Goal: Information Seeking & Learning: Learn about a topic

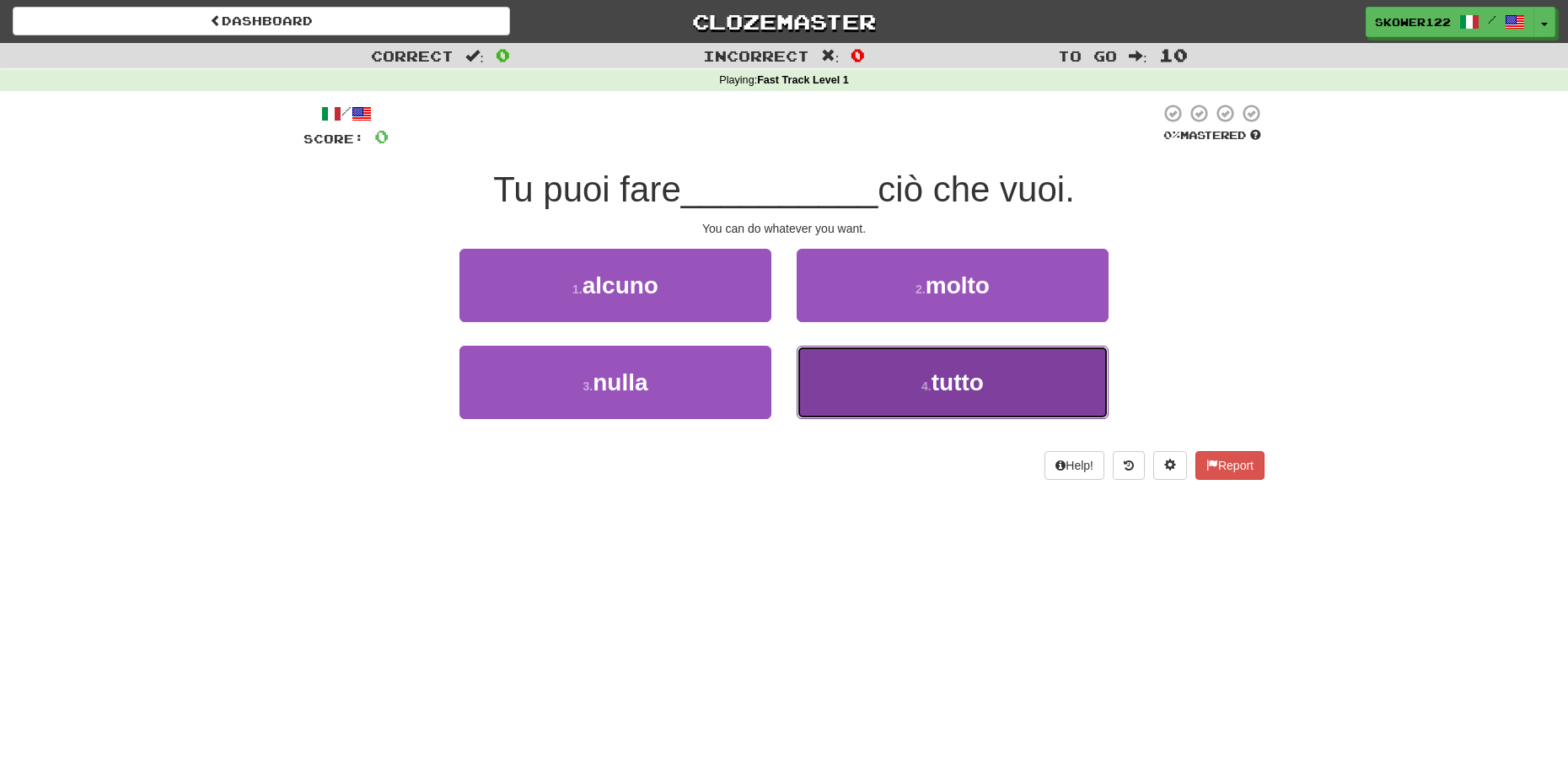
click at [1039, 376] on button "4 . tutto" at bounding box center [952, 382] width 312 height 73
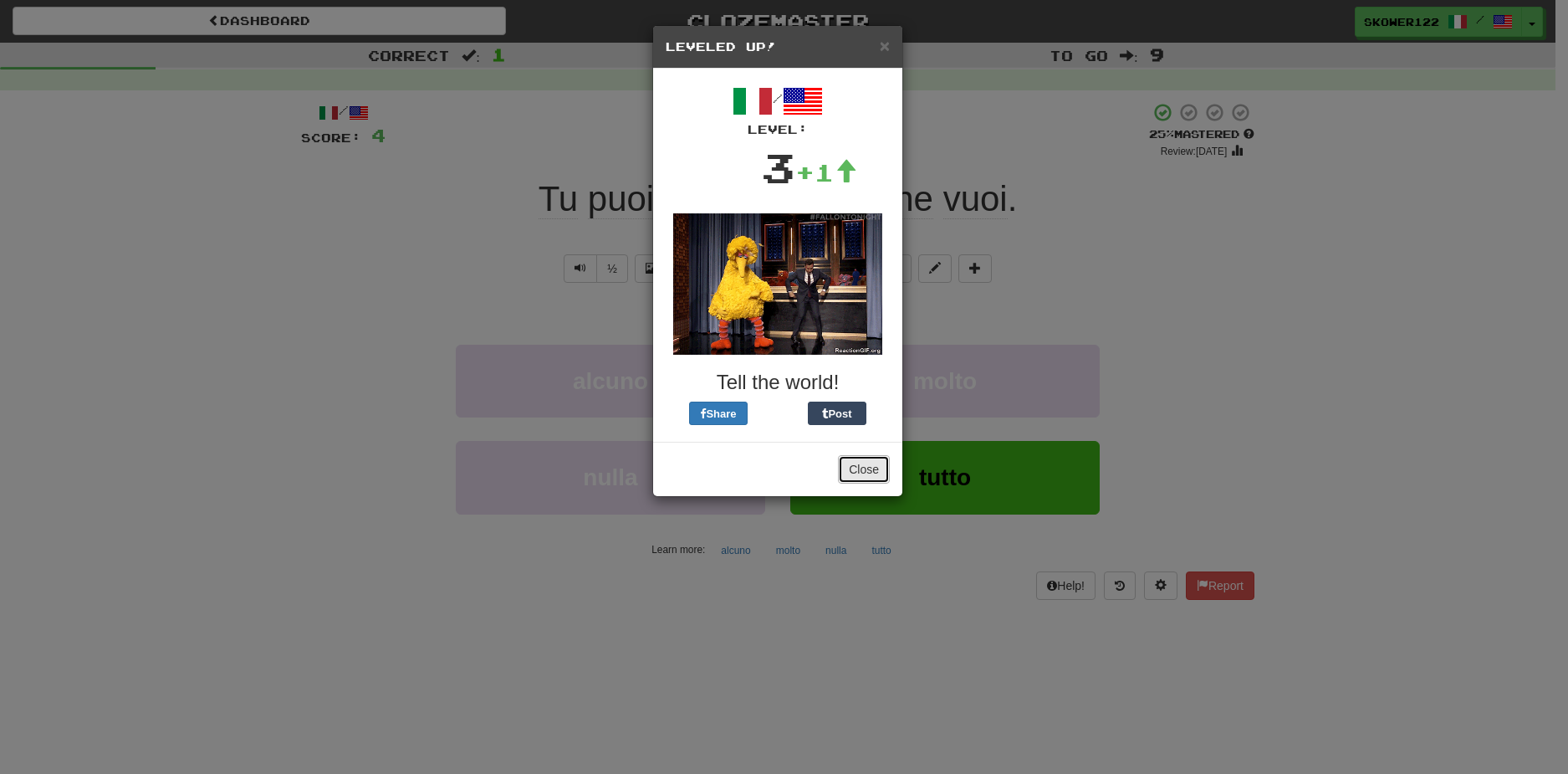
click at [869, 470] on button "Close" at bounding box center [864, 469] width 52 height 28
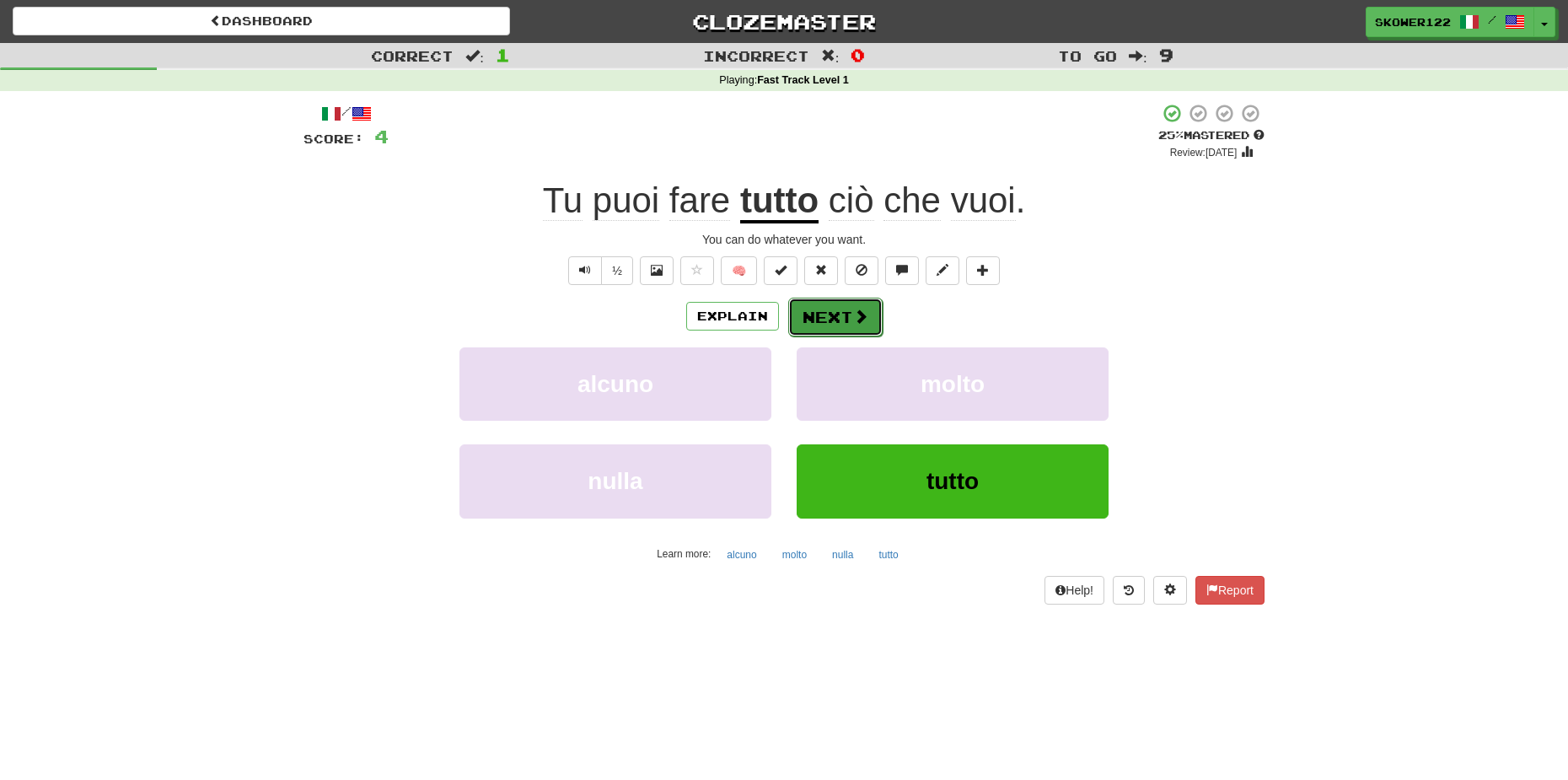
click at [843, 301] on button "Next" at bounding box center [836, 317] width 95 height 39
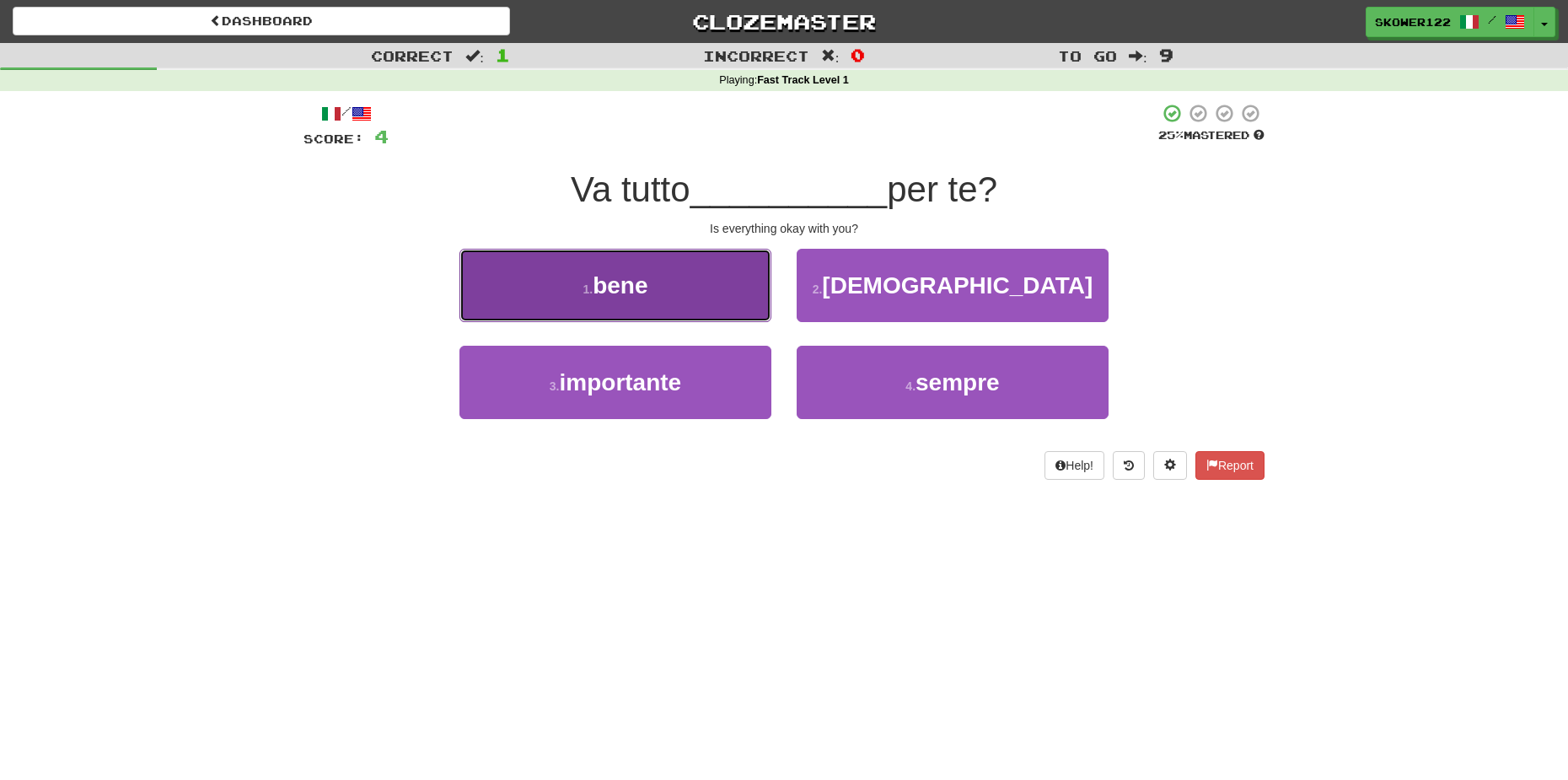
click at [677, 274] on button "1 . bene" at bounding box center [615, 285] width 312 height 73
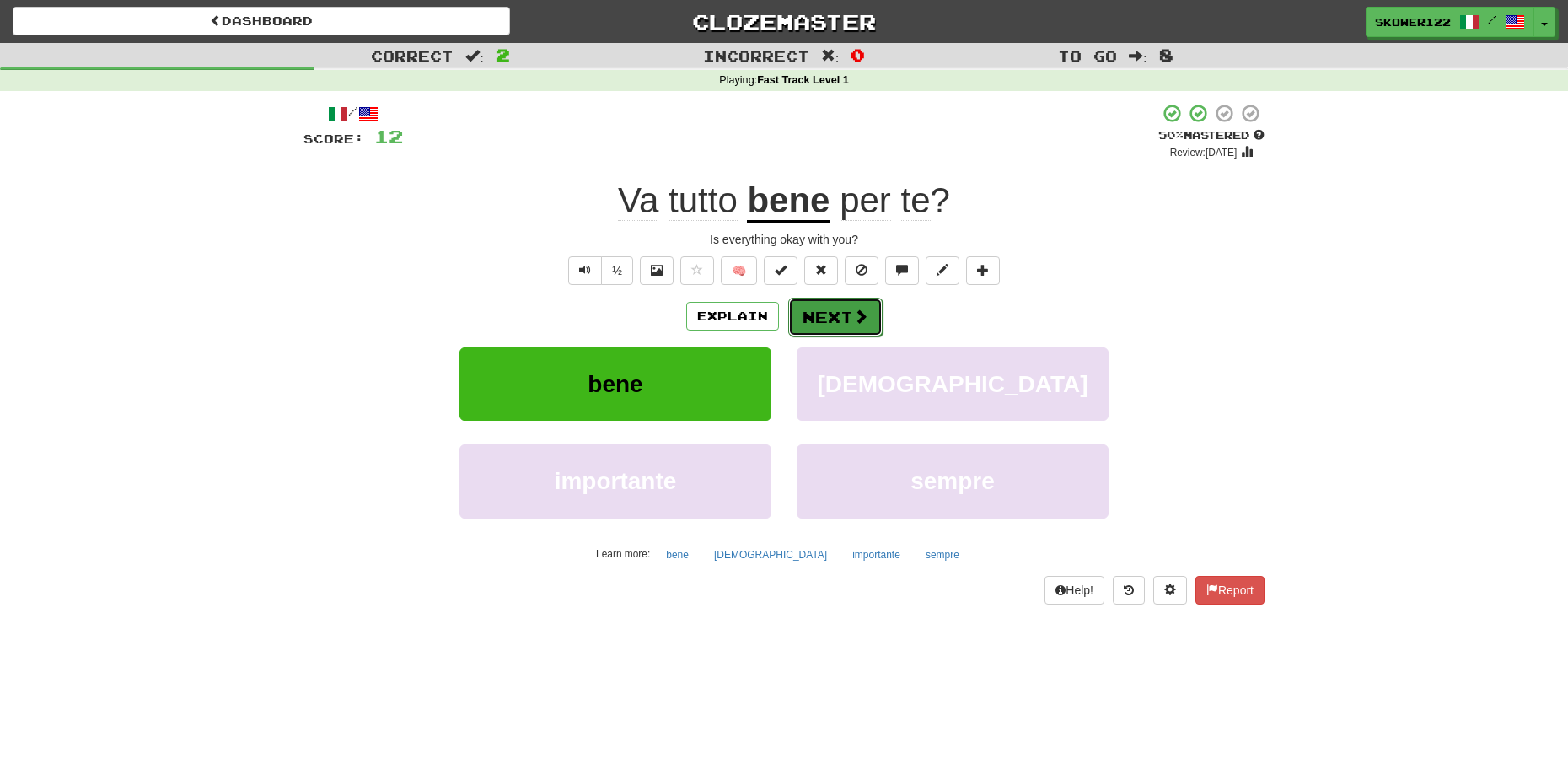
click at [849, 321] on button "Next" at bounding box center [836, 317] width 95 height 39
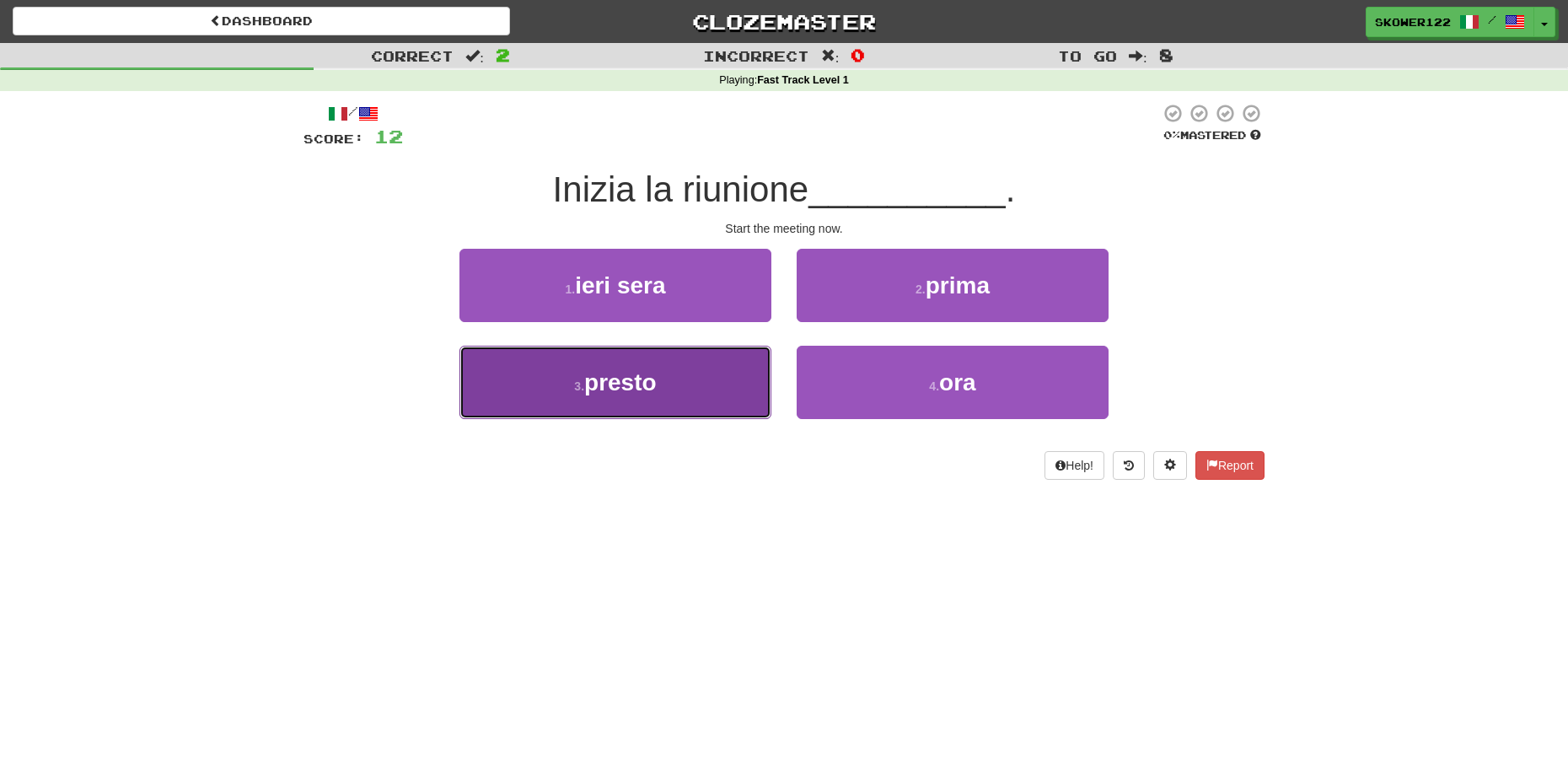
click at [750, 373] on button "3 . presto" at bounding box center [615, 382] width 312 height 73
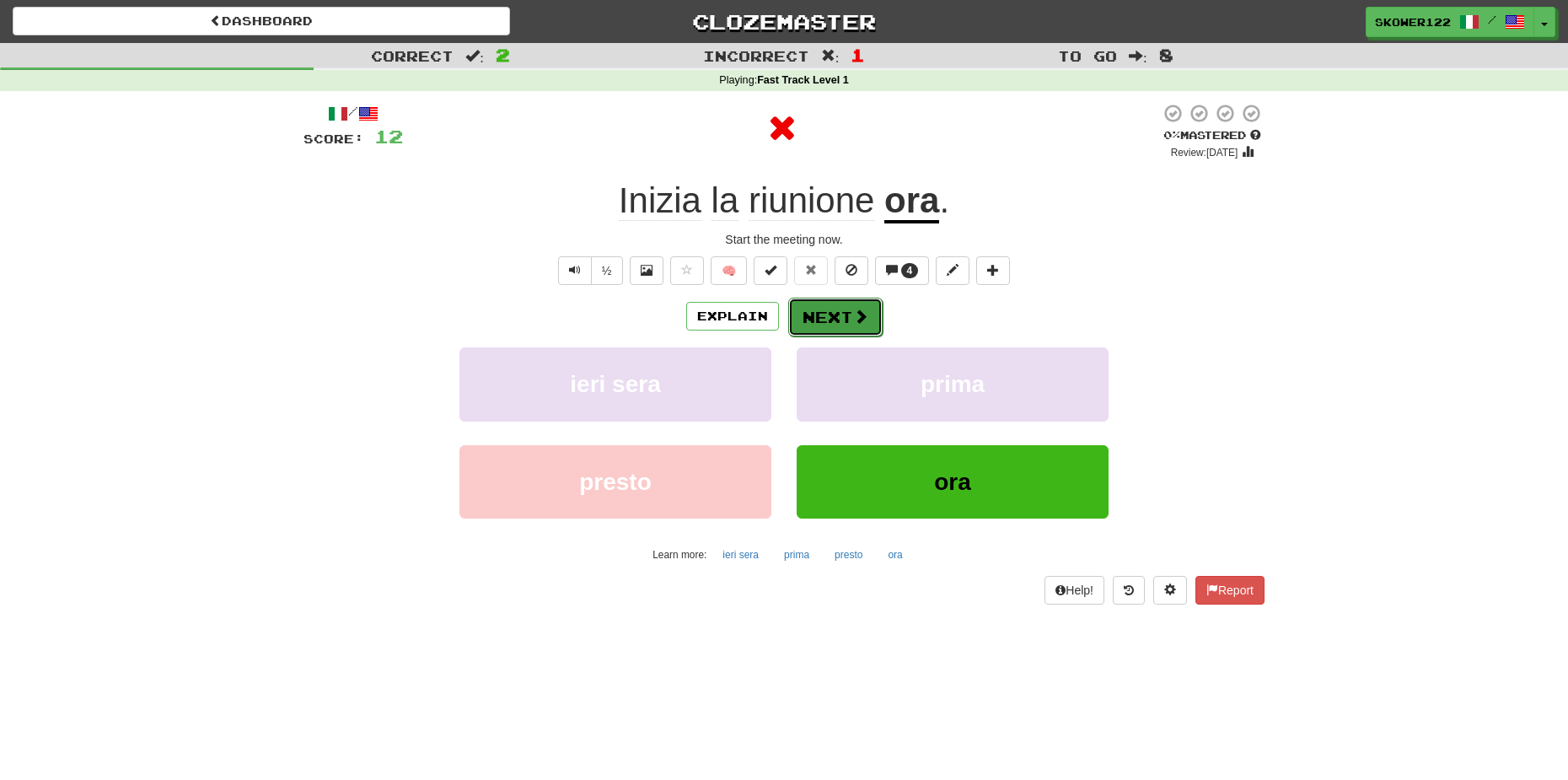
click at [822, 317] on button "Next" at bounding box center [836, 317] width 95 height 39
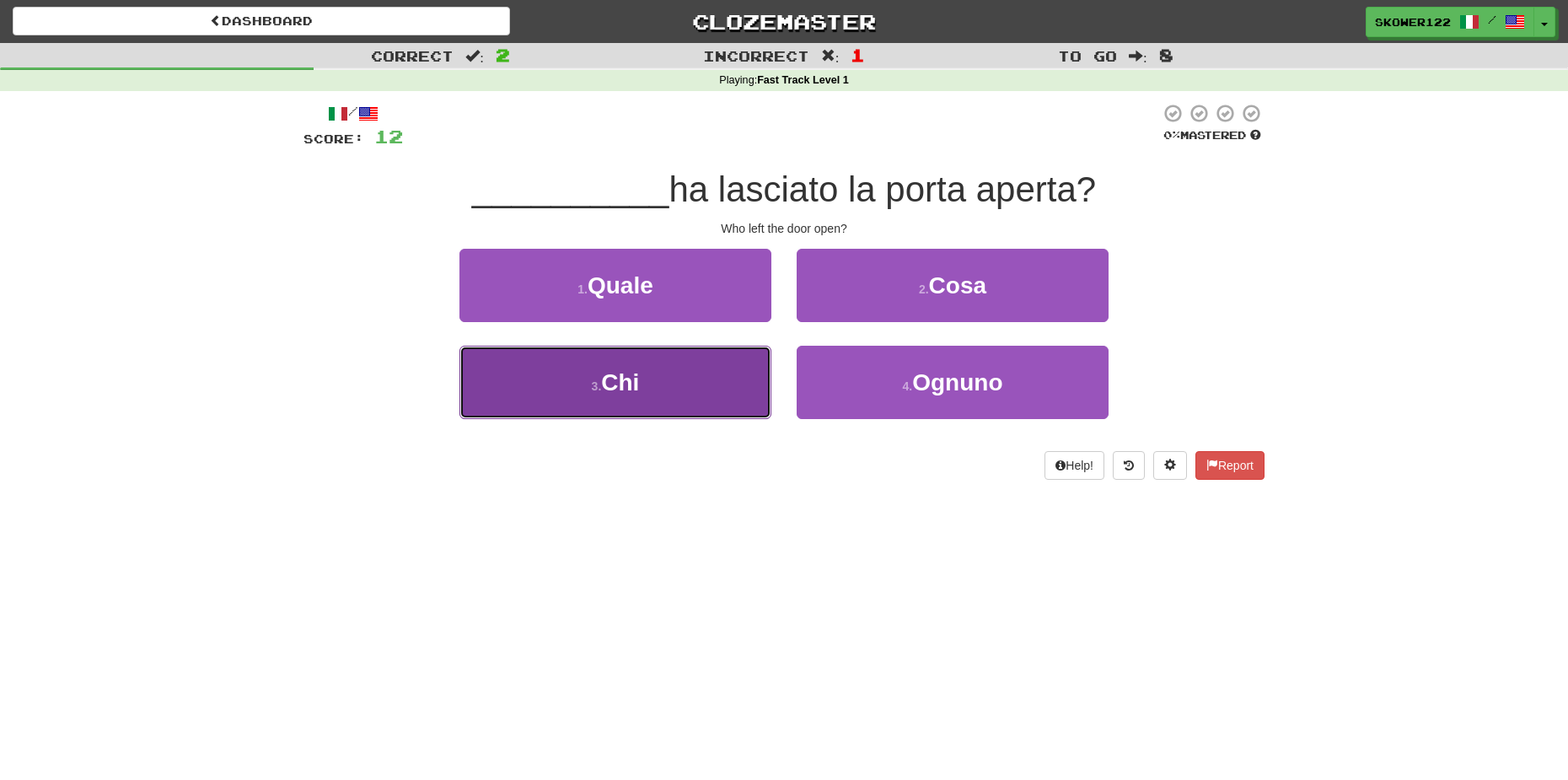
click at [701, 380] on button "3 . Chi" at bounding box center [615, 382] width 312 height 73
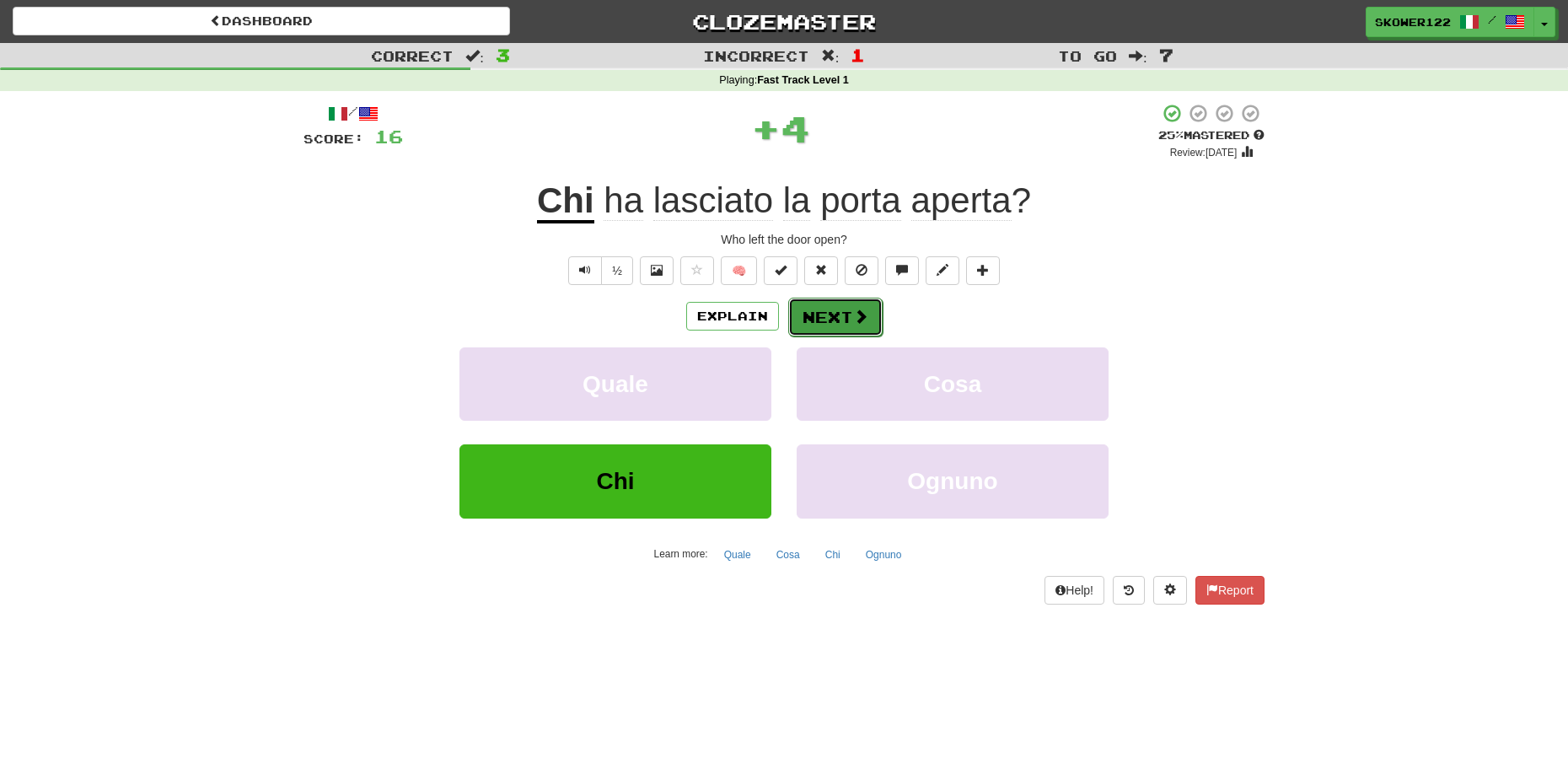
click at [821, 315] on button "Next" at bounding box center [836, 317] width 95 height 39
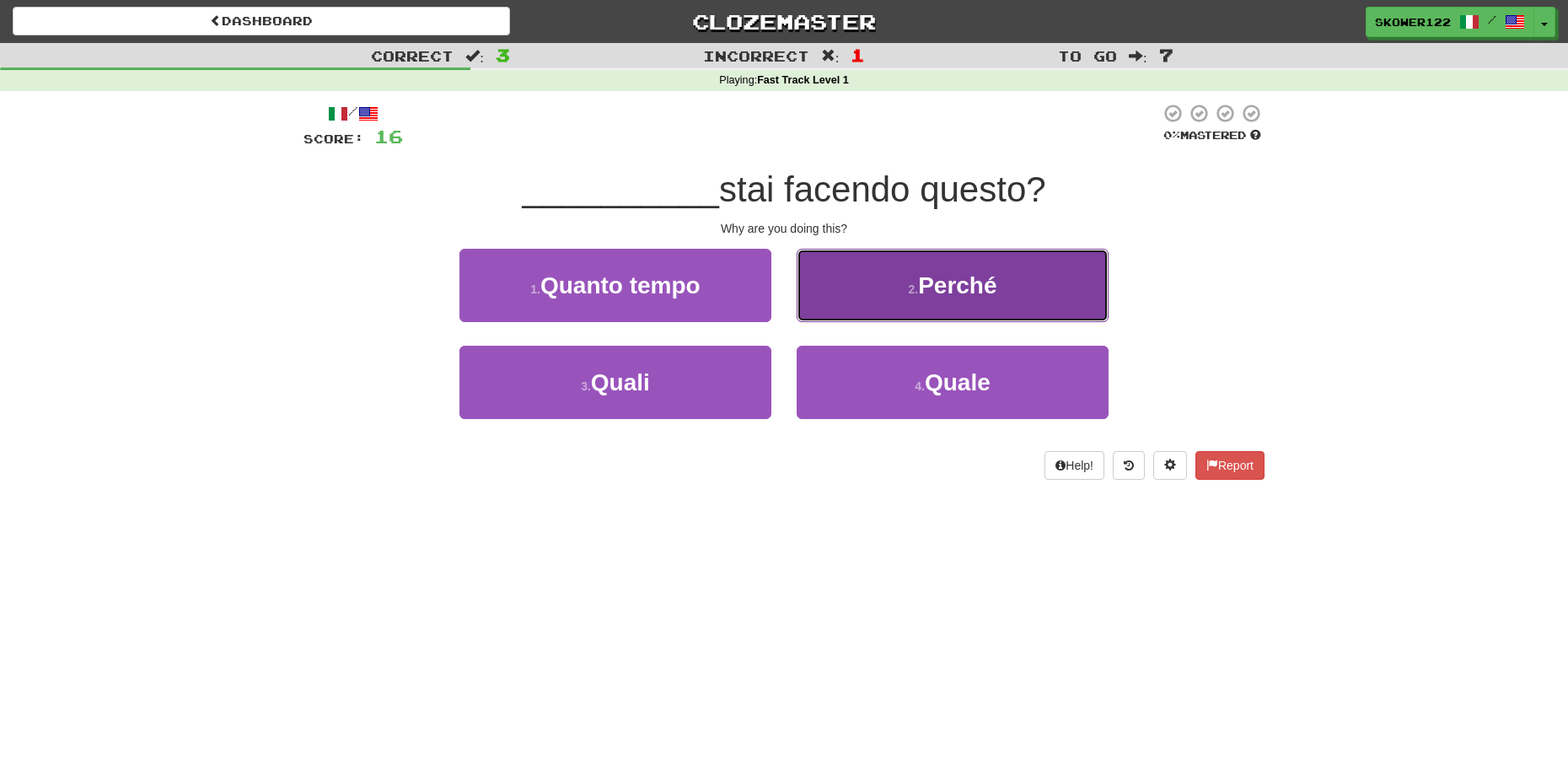
click at [833, 270] on button "2 . Perché" at bounding box center [952, 285] width 312 height 73
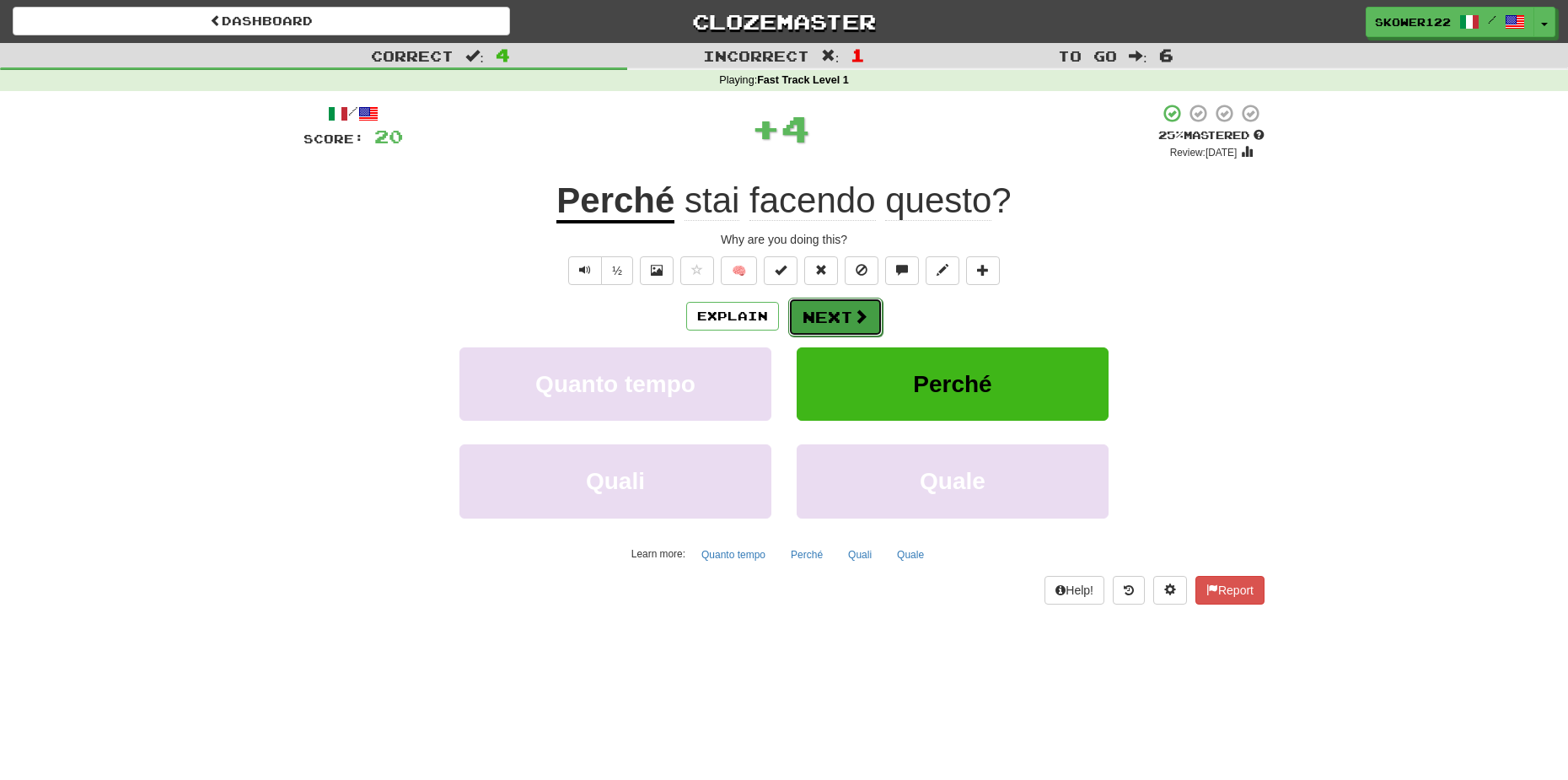
click at [840, 298] on button "Next" at bounding box center [836, 317] width 95 height 39
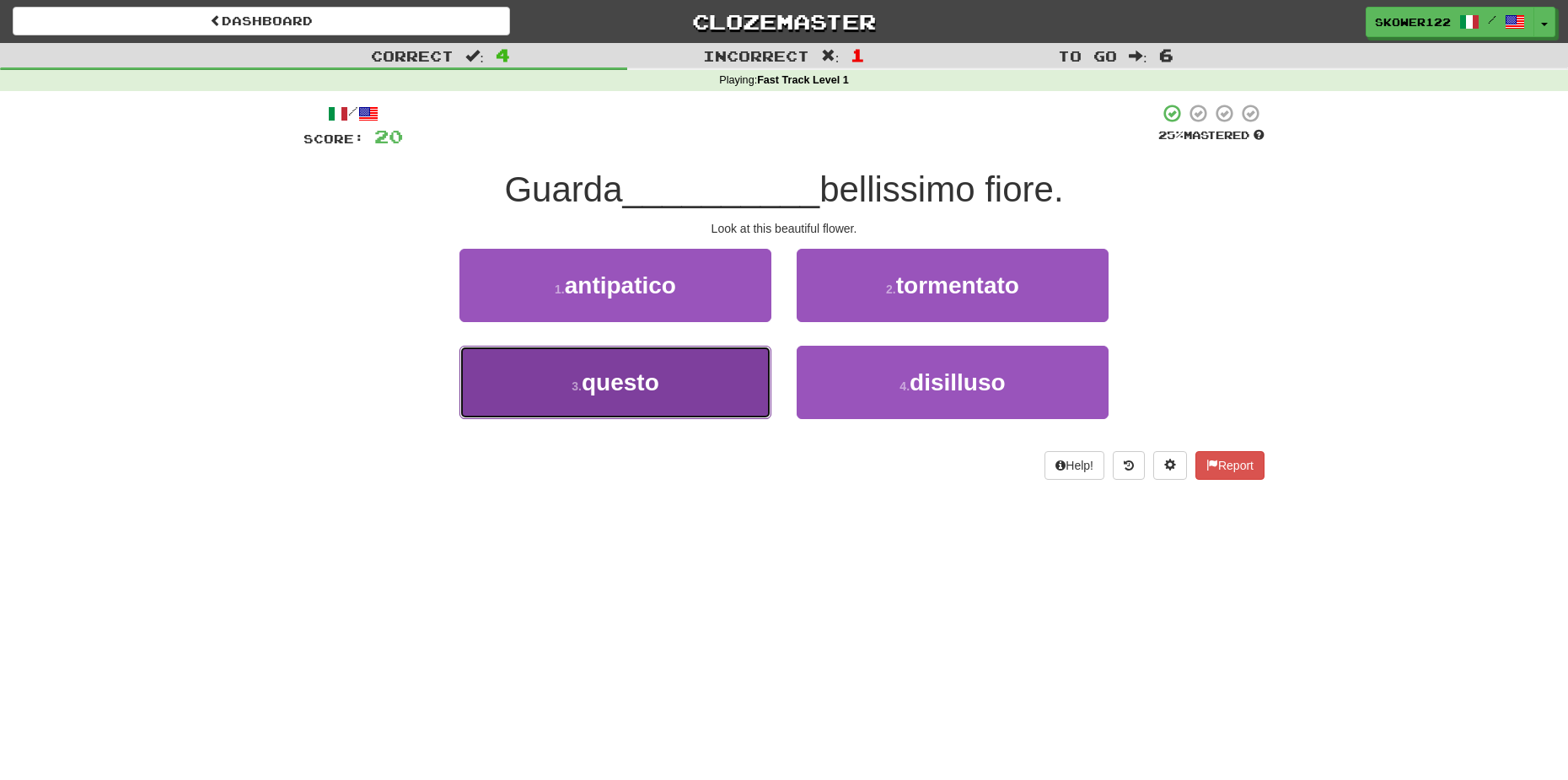
click at [625, 407] on button "3 . questo" at bounding box center [615, 382] width 312 height 73
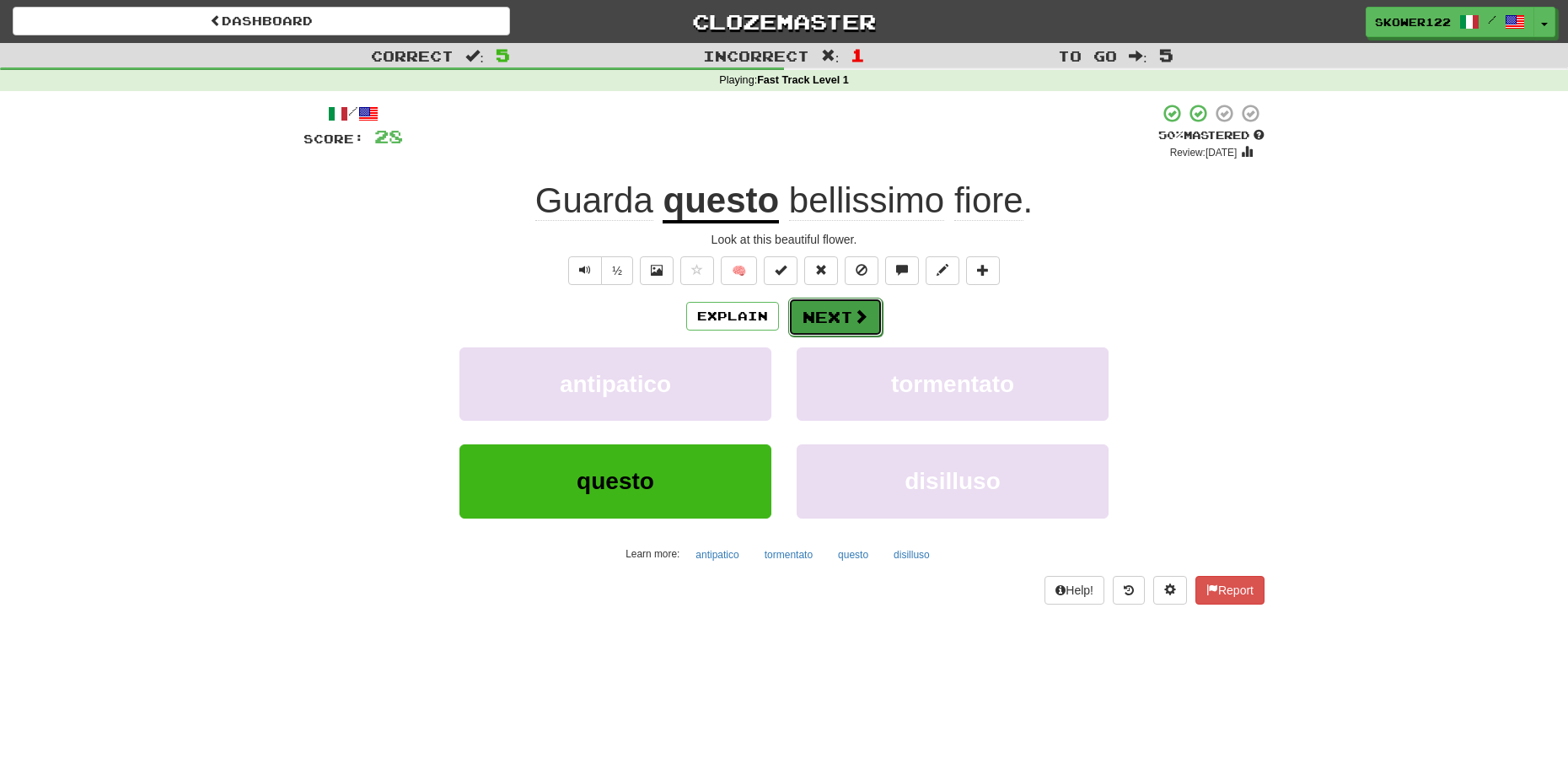
click at [838, 330] on button "Next" at bounding box center [836, 317] width 95 height 39
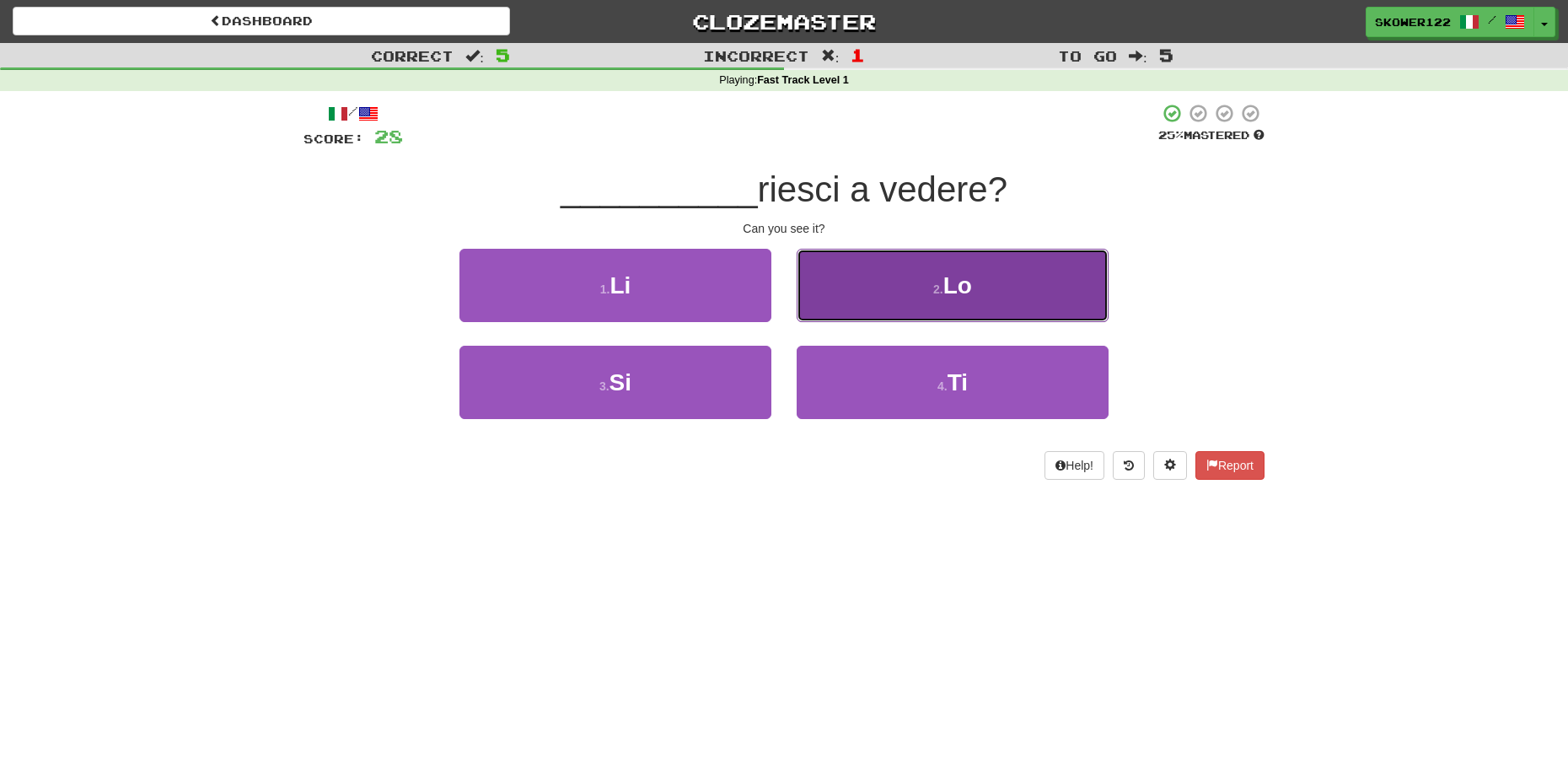
click at [898, 280] on button "2 . Lo" at bounding box center [952, 285] width 312 height 73
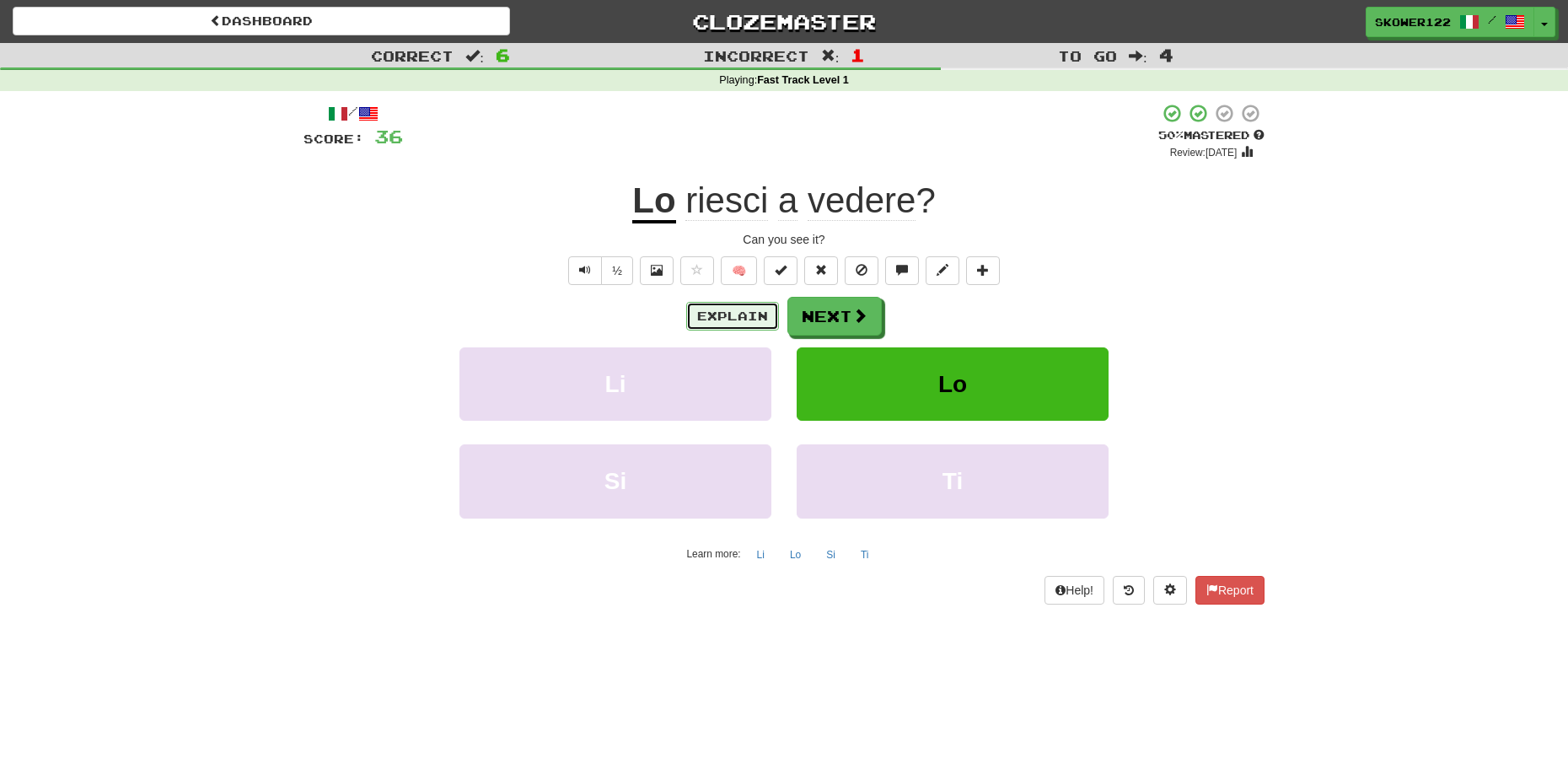
click at [740, 314] on button "Explain" at bounding box center [733, 316] width 93 height 29
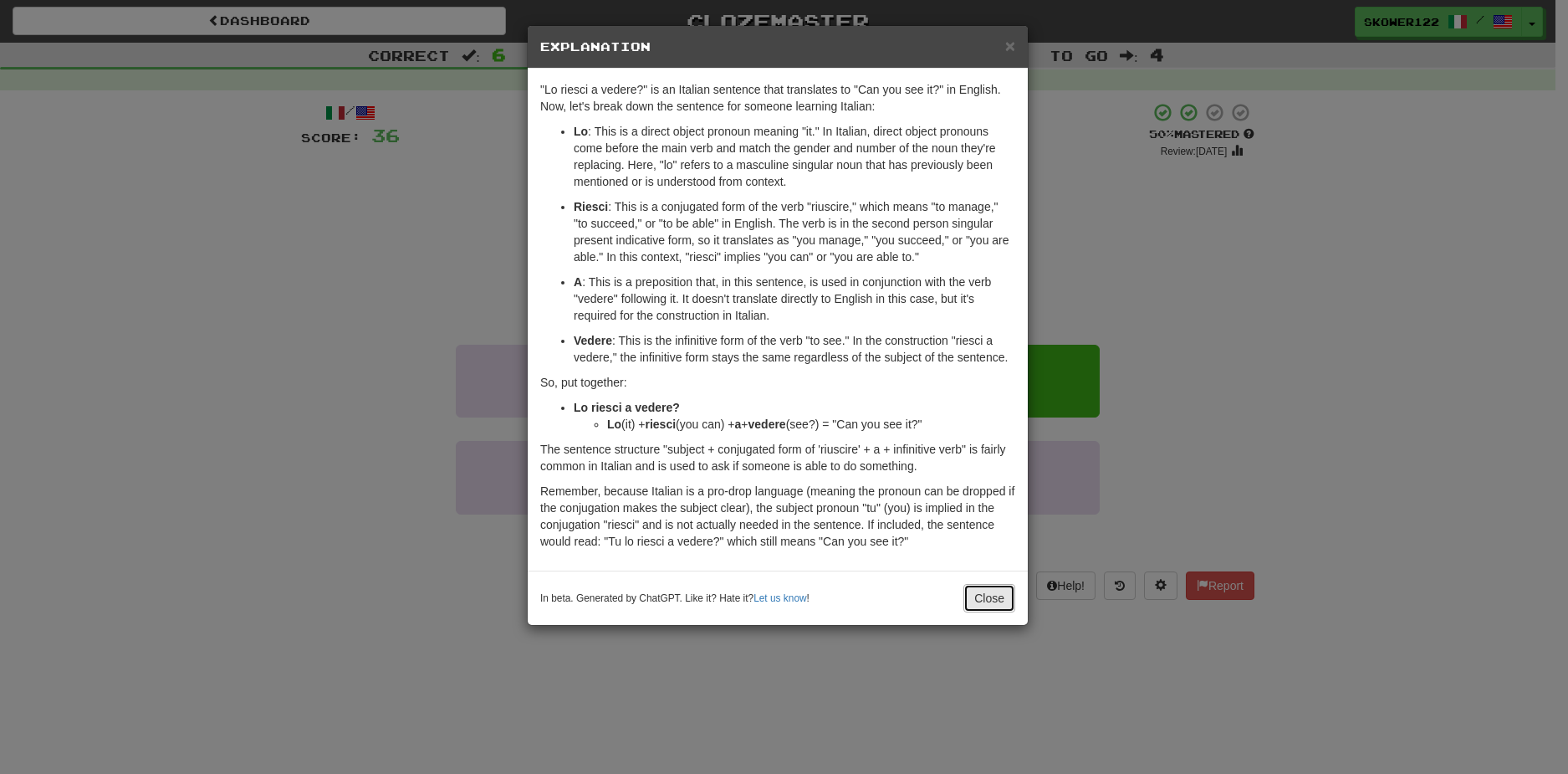
click at [994, 600] on button "Close" at bounding box center [989, 598] width 52 height 28
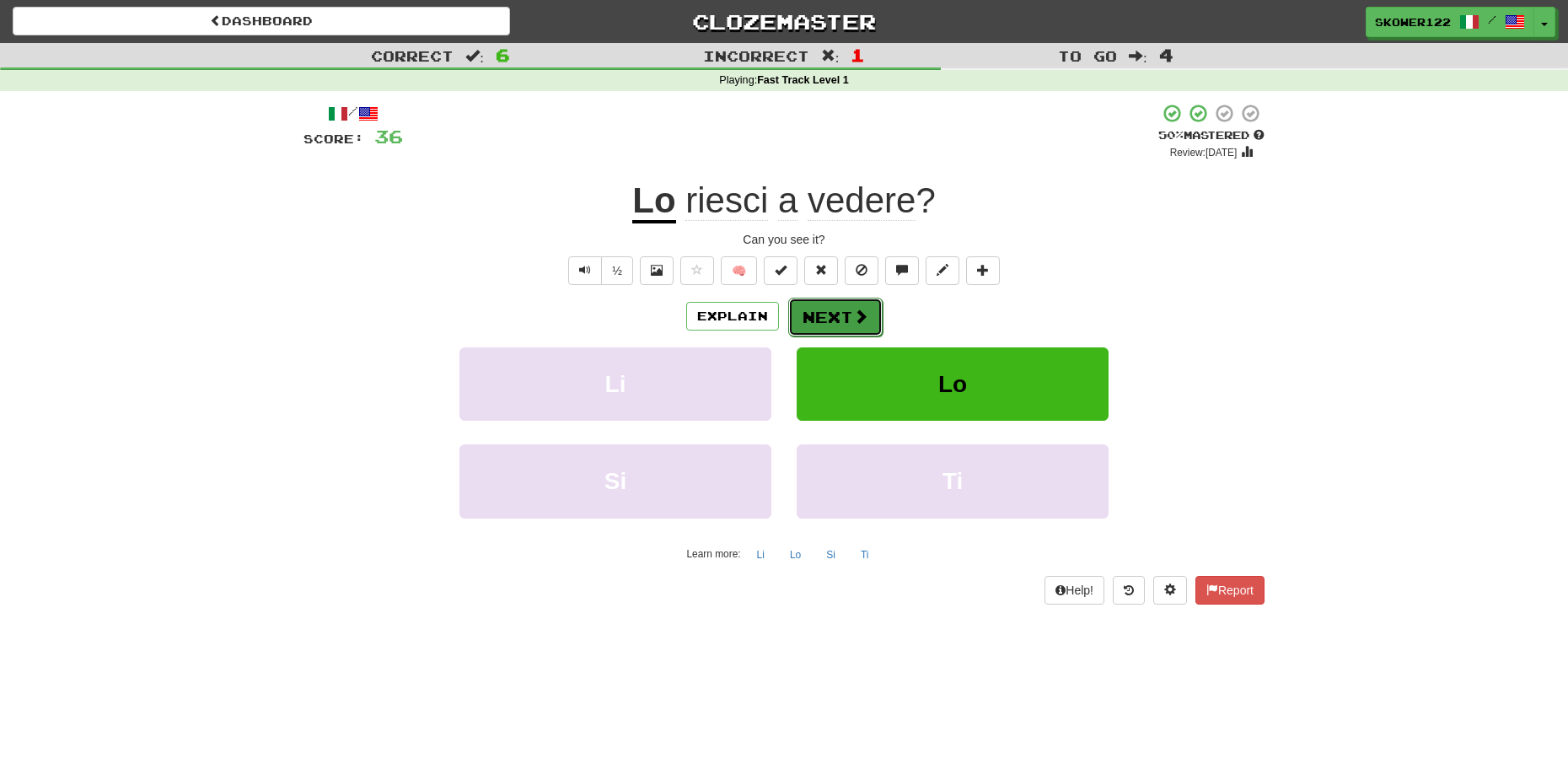
click at [838, 302] on button "Next" at bounding box center [836, 317] width 95 height 39
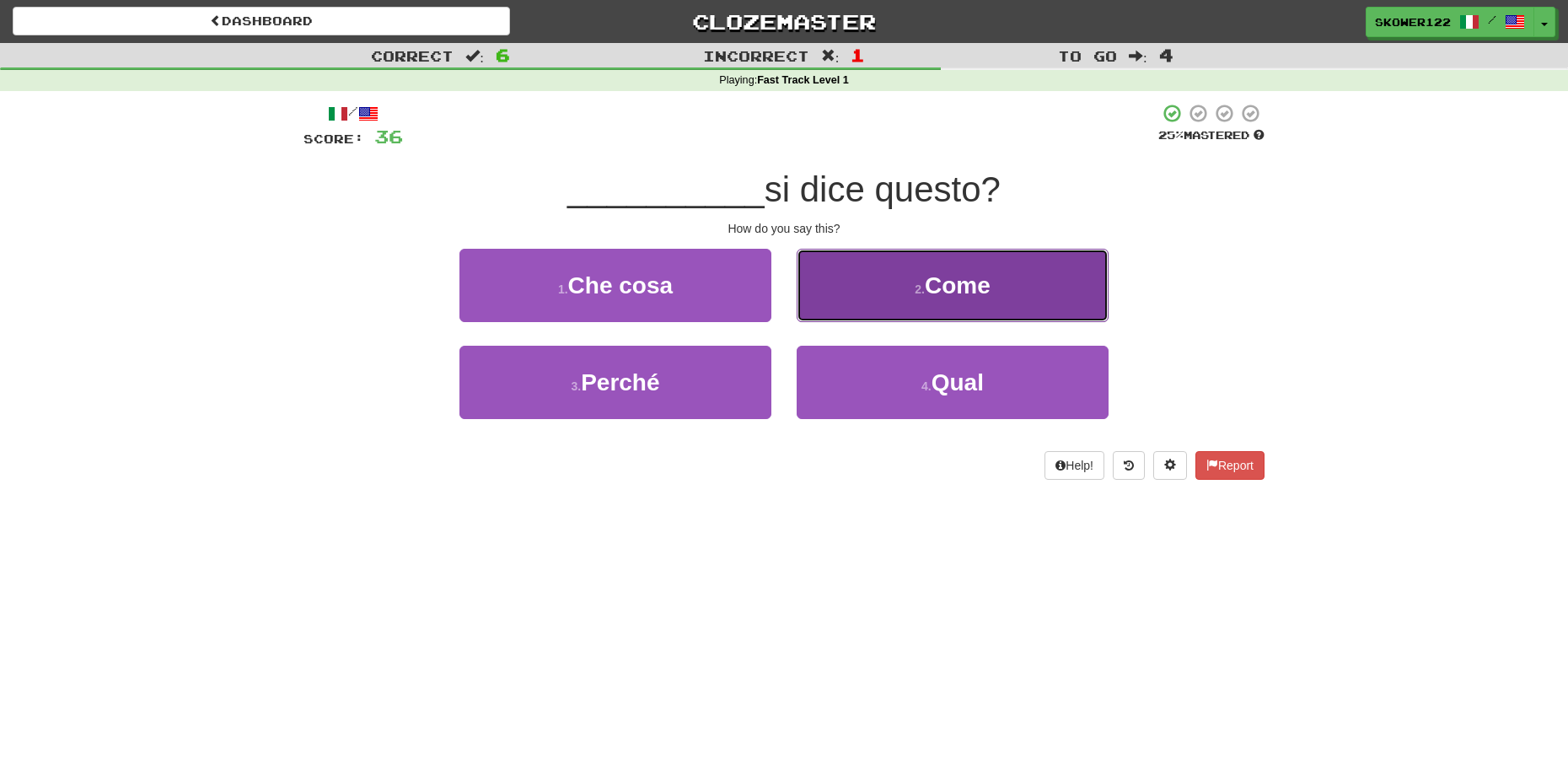
click at [1056, 285] on button "2 . Come" at bounding box center [952, 285] width 312 height 73
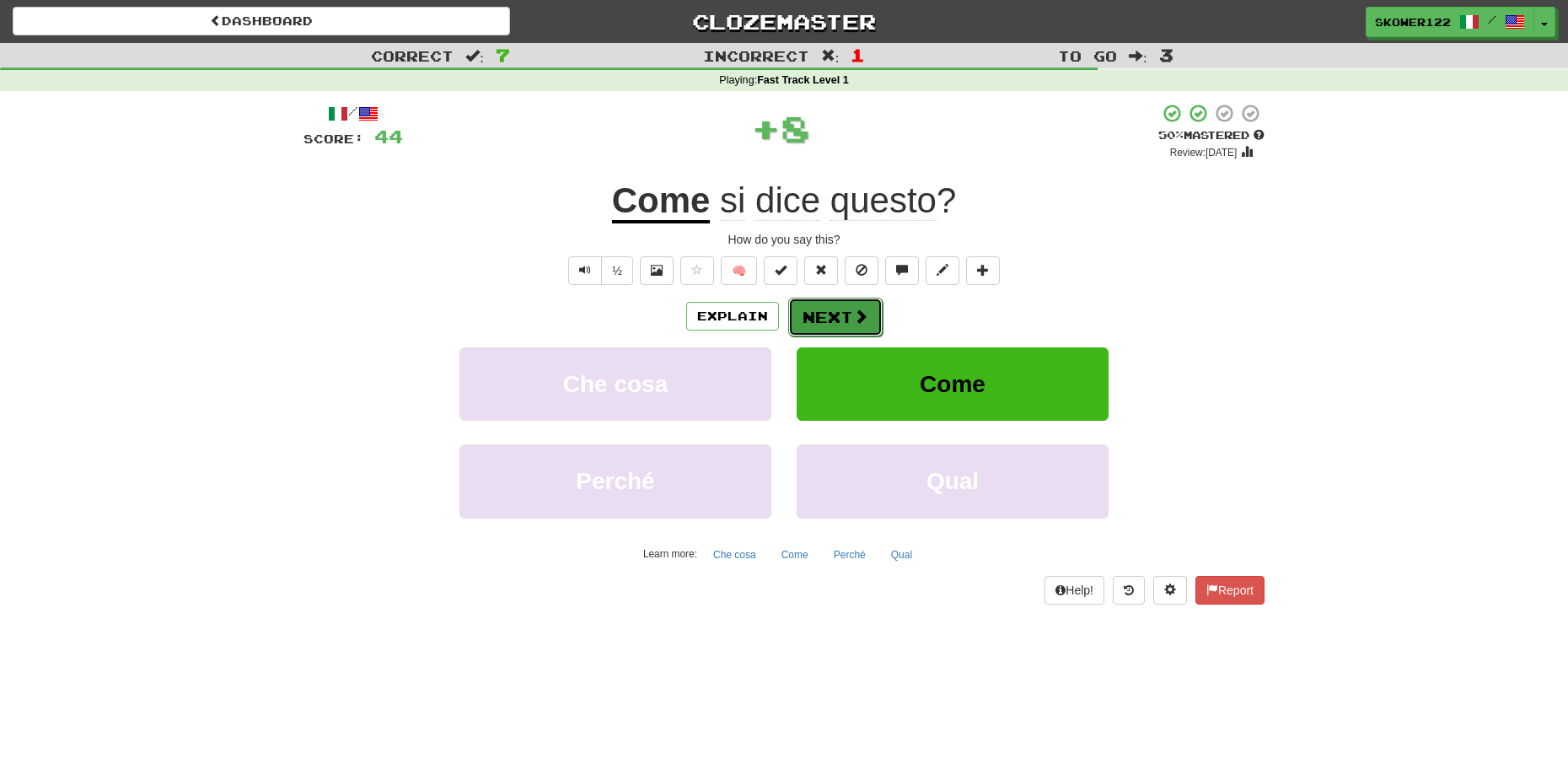
click at [838, 318] on button "Next" at bounding box center [836, 317] width 95 height 39
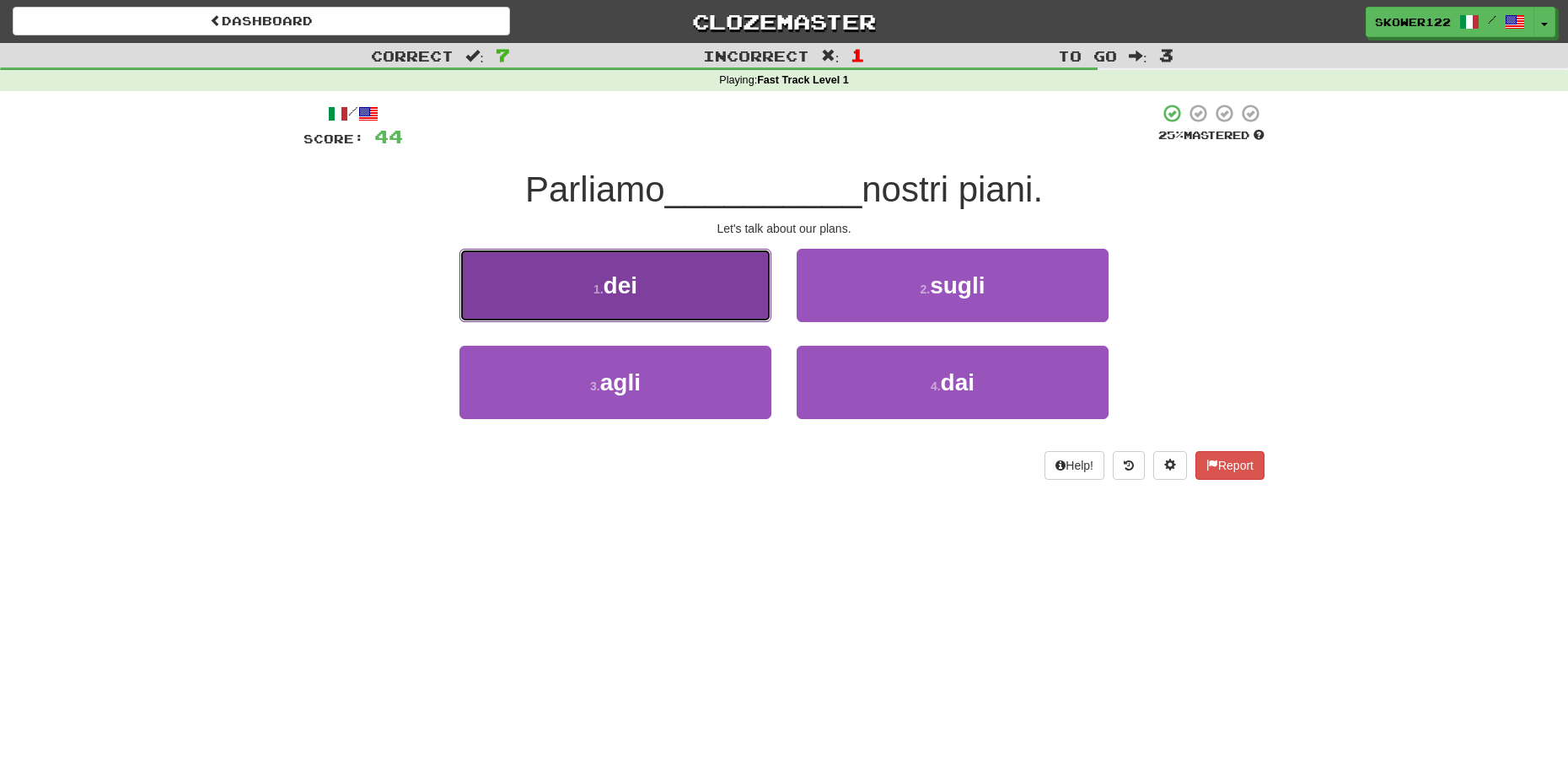
click at [631, 271] on button "1 . dei" at bounding box center [615, 285] width 312 height 73
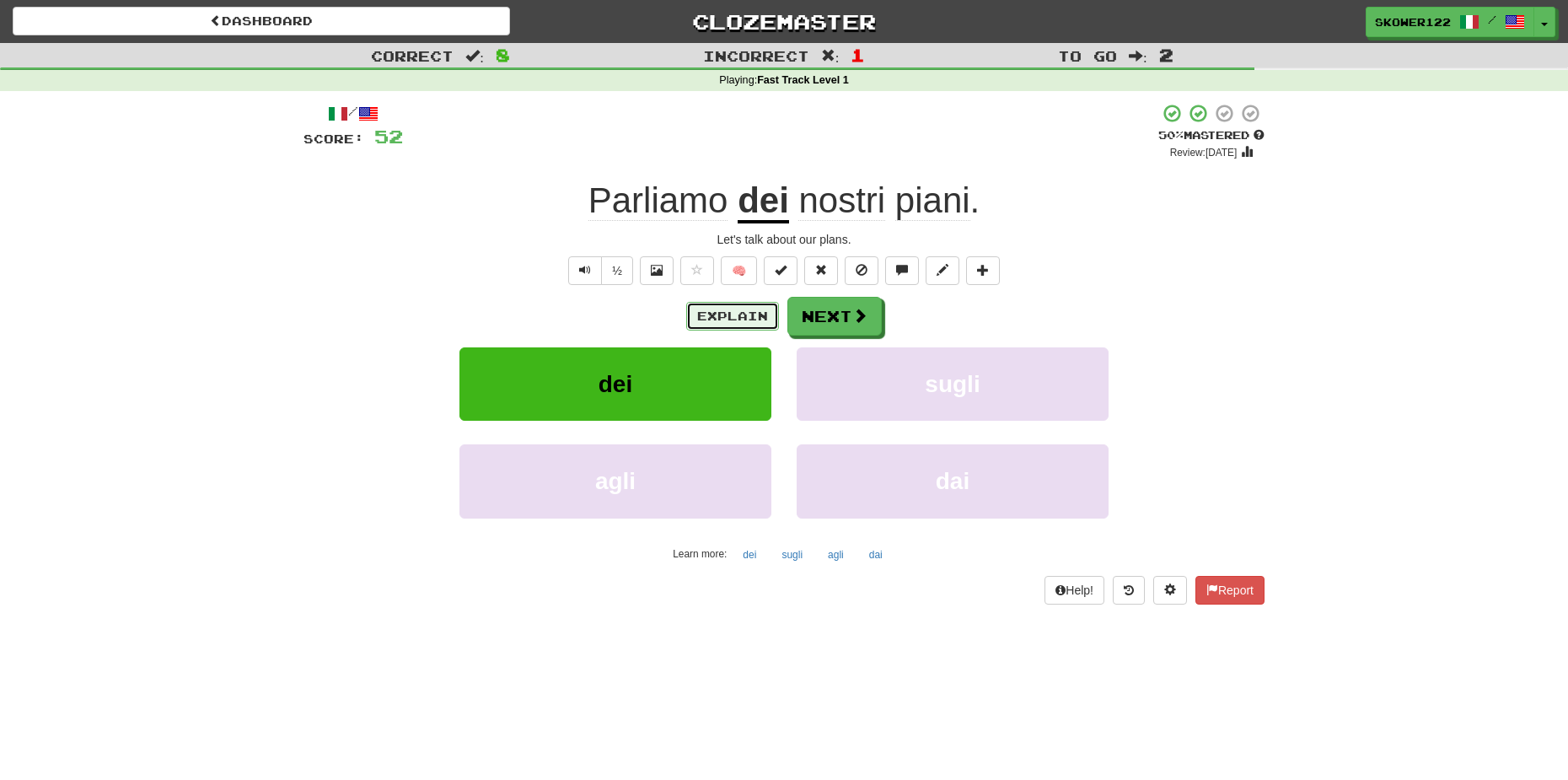
click at [768, 310] on button "Explain" at bounding box center [733, 316] width 93 height 29
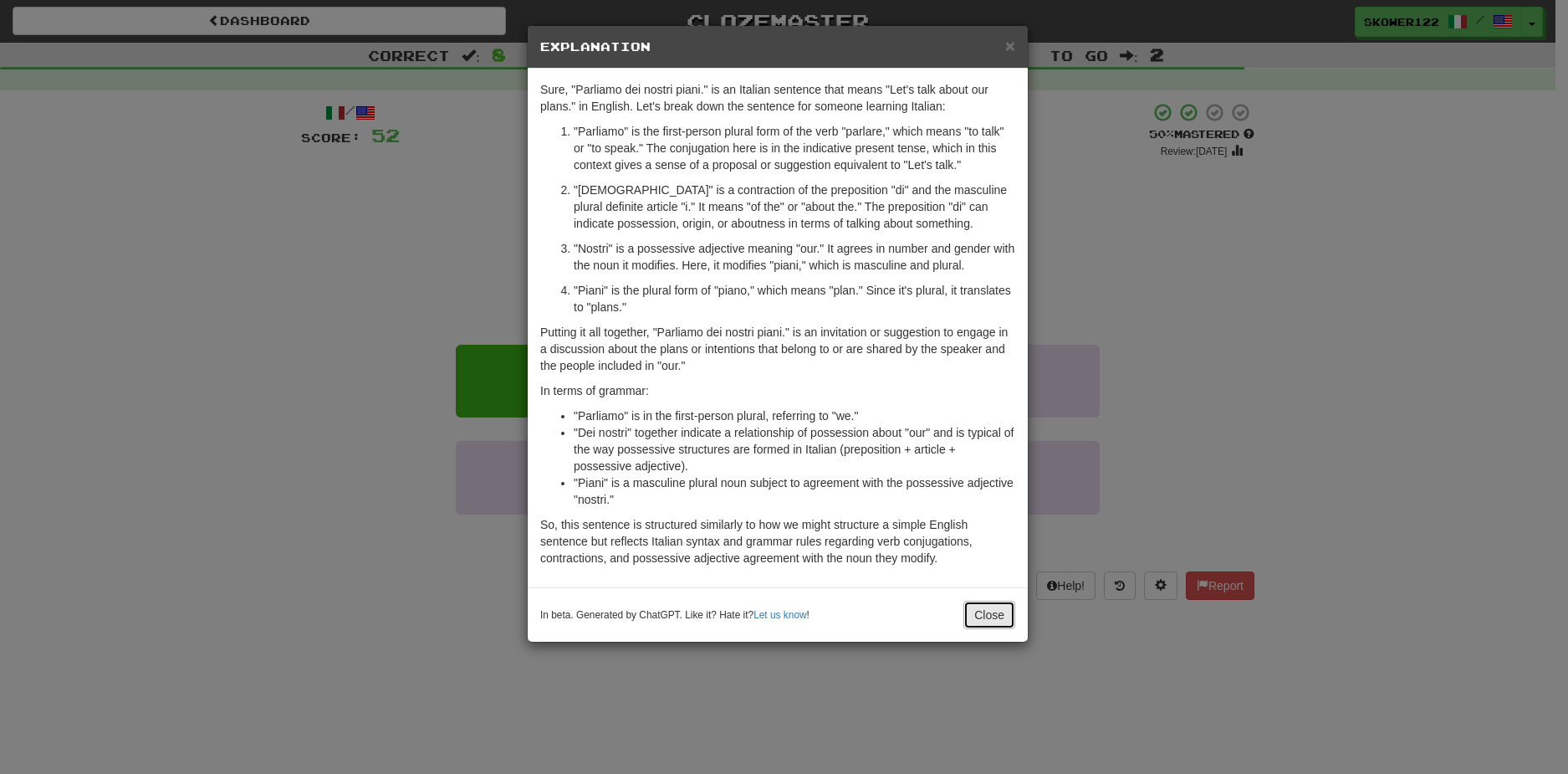
click at [1001, 615] on button "Close" at bounding box center [989, 615] width 52 height 28
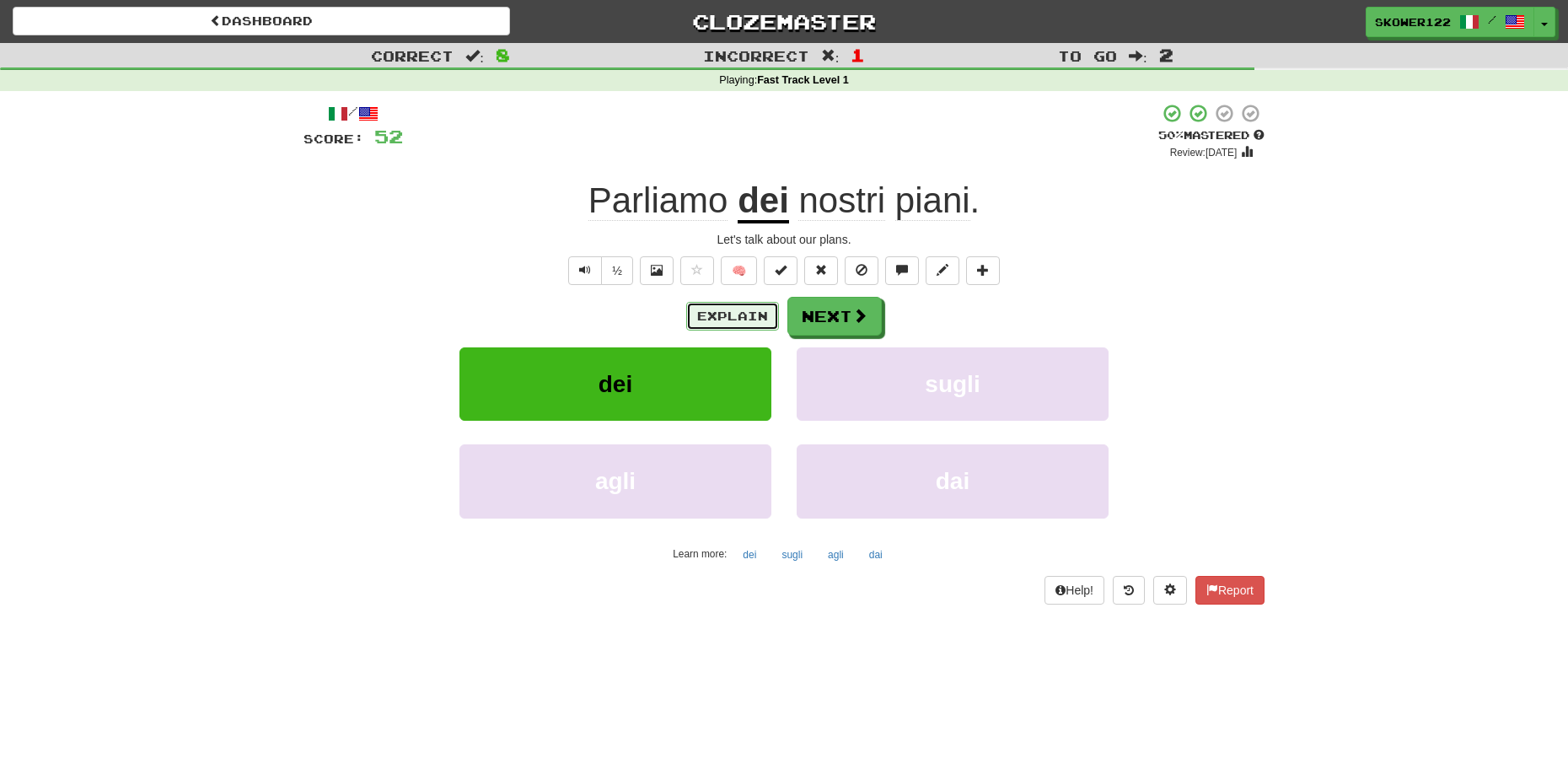
click at [744, 327] on button "Explain" at bounding box center [733, 316] width 93 height 29
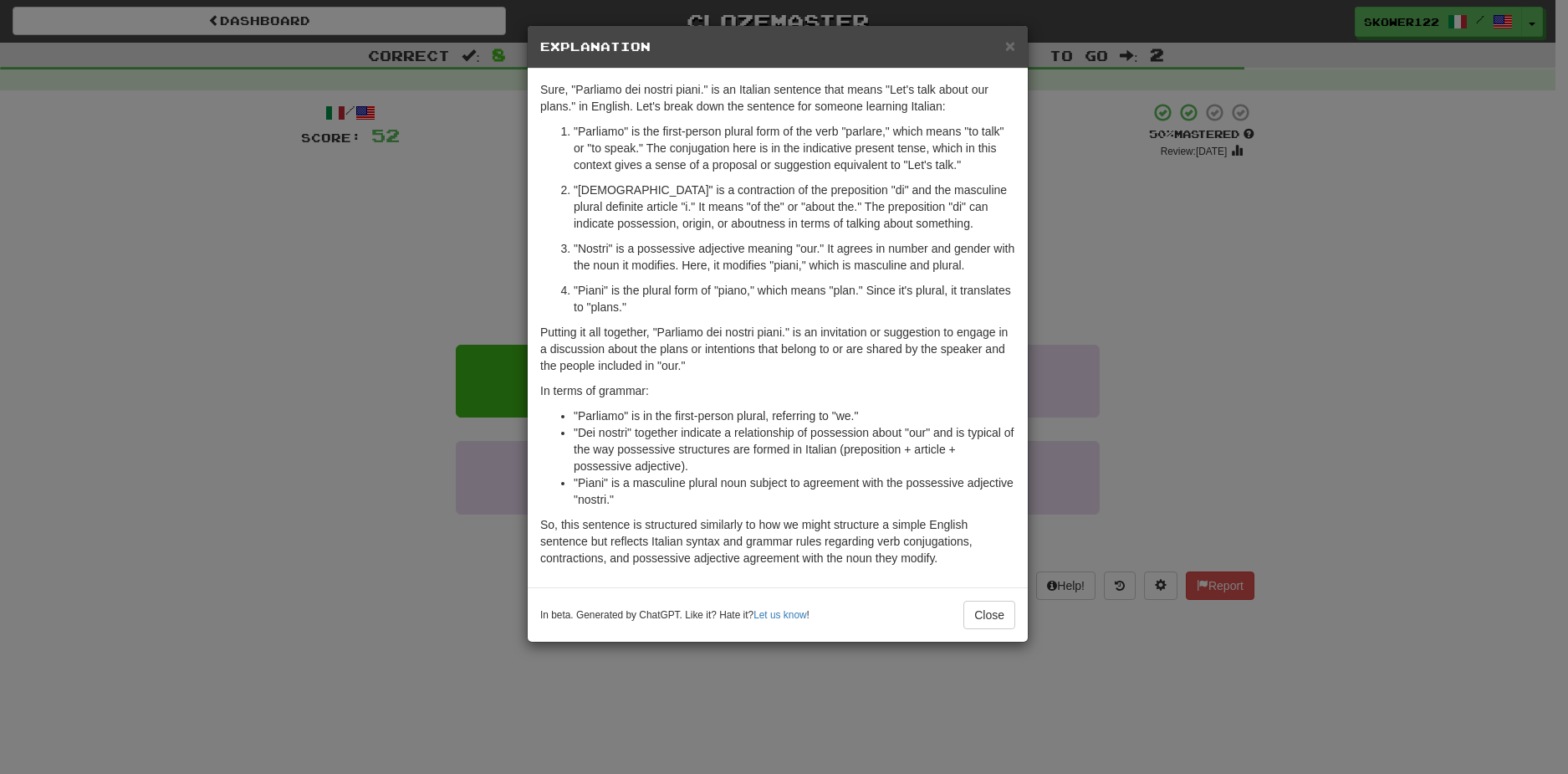
click at [997, 596] on div "In beta. Generated by ChatGPT. Like it? Hate it? Let us know ! Close" at bounding box center [777, 614] width 500 height 54
click at [998, 610] on button "Close" at bounding box center [989, 615] width 52 height 28
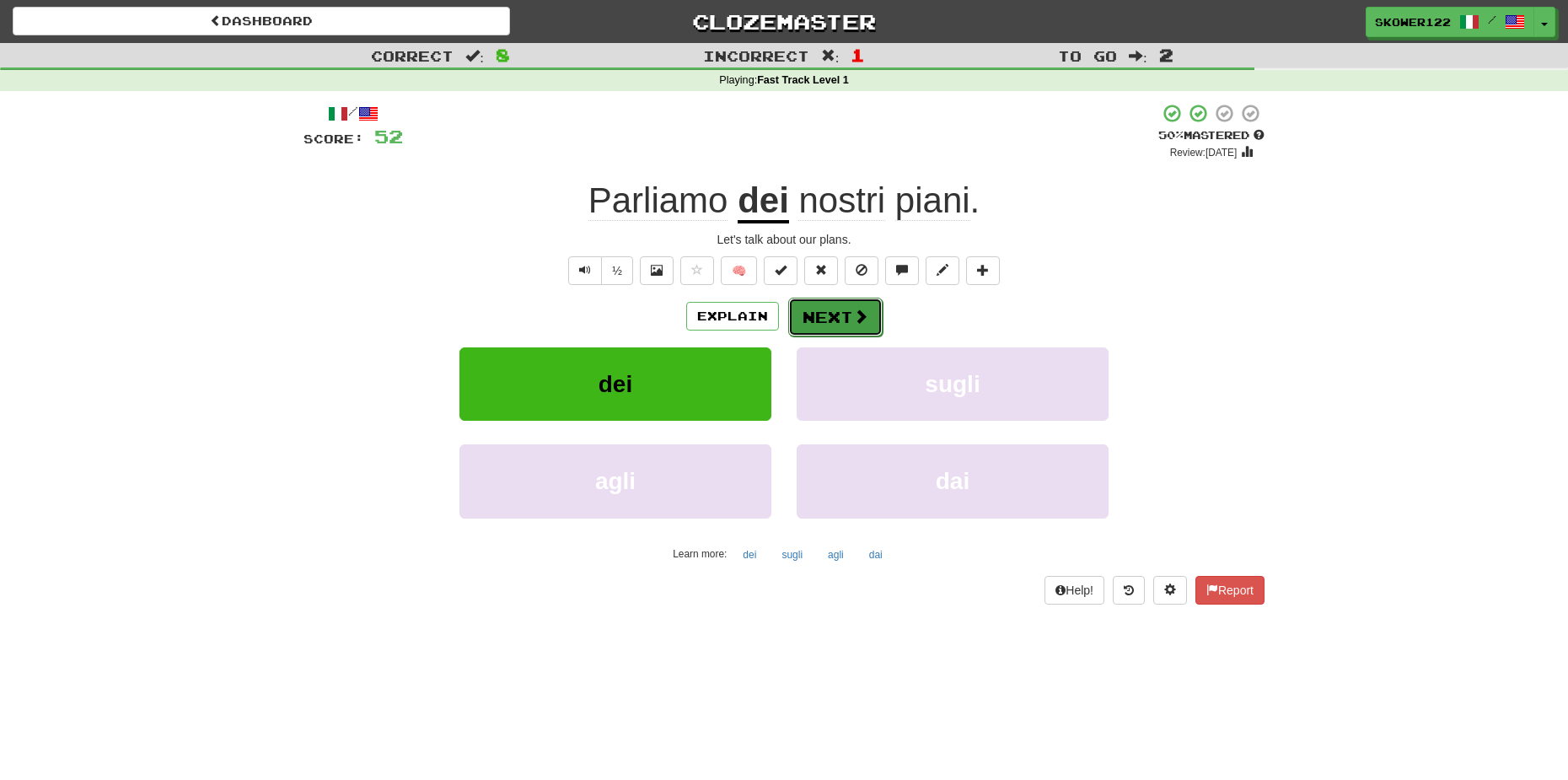
click at [835, 317] on button "Next" at bounding box center [836, 317] width 95 height 39
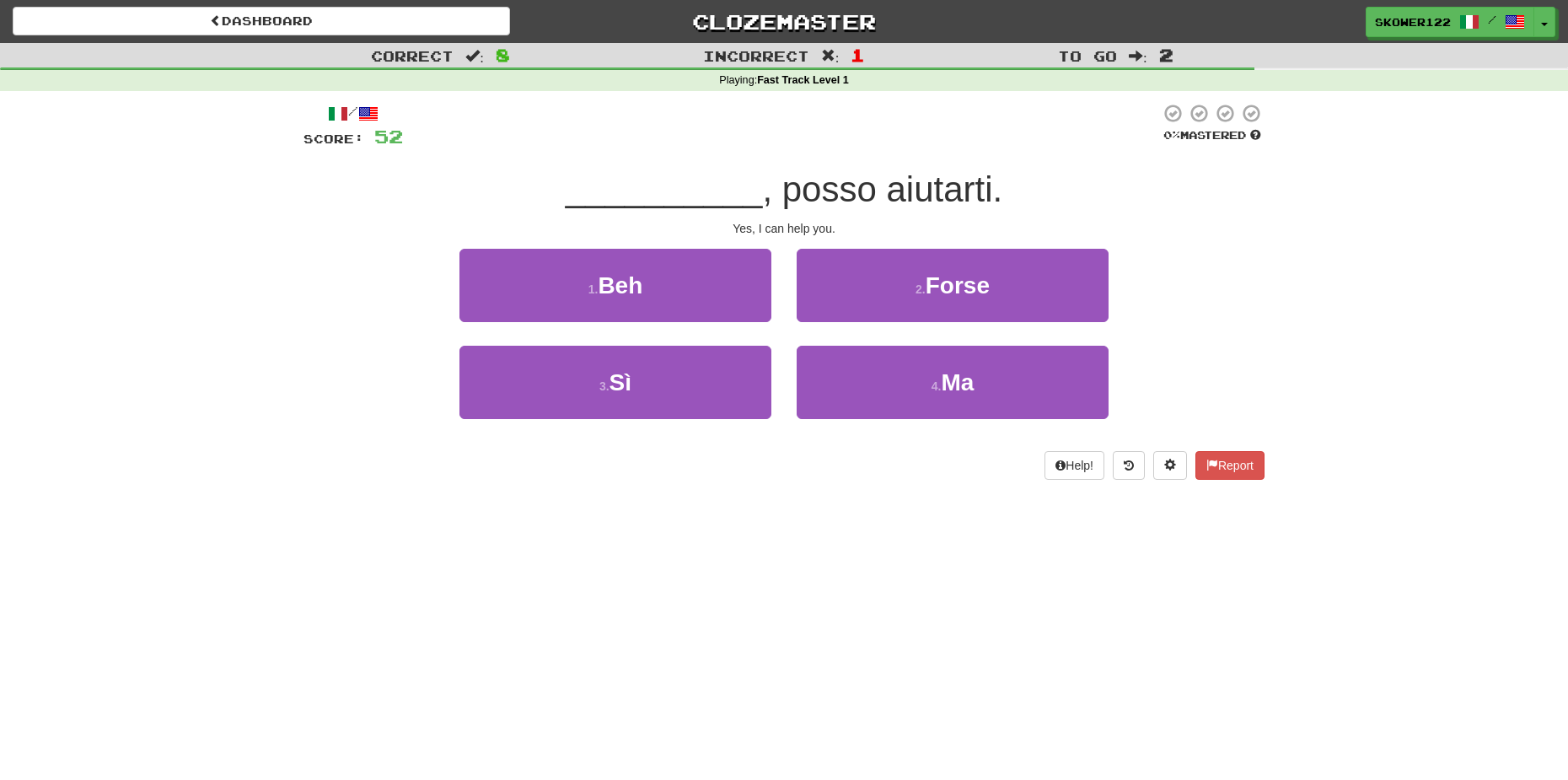
click at [656, 423] on div "3 . Sì" at bounding box center [615, 393] width 337 height 97
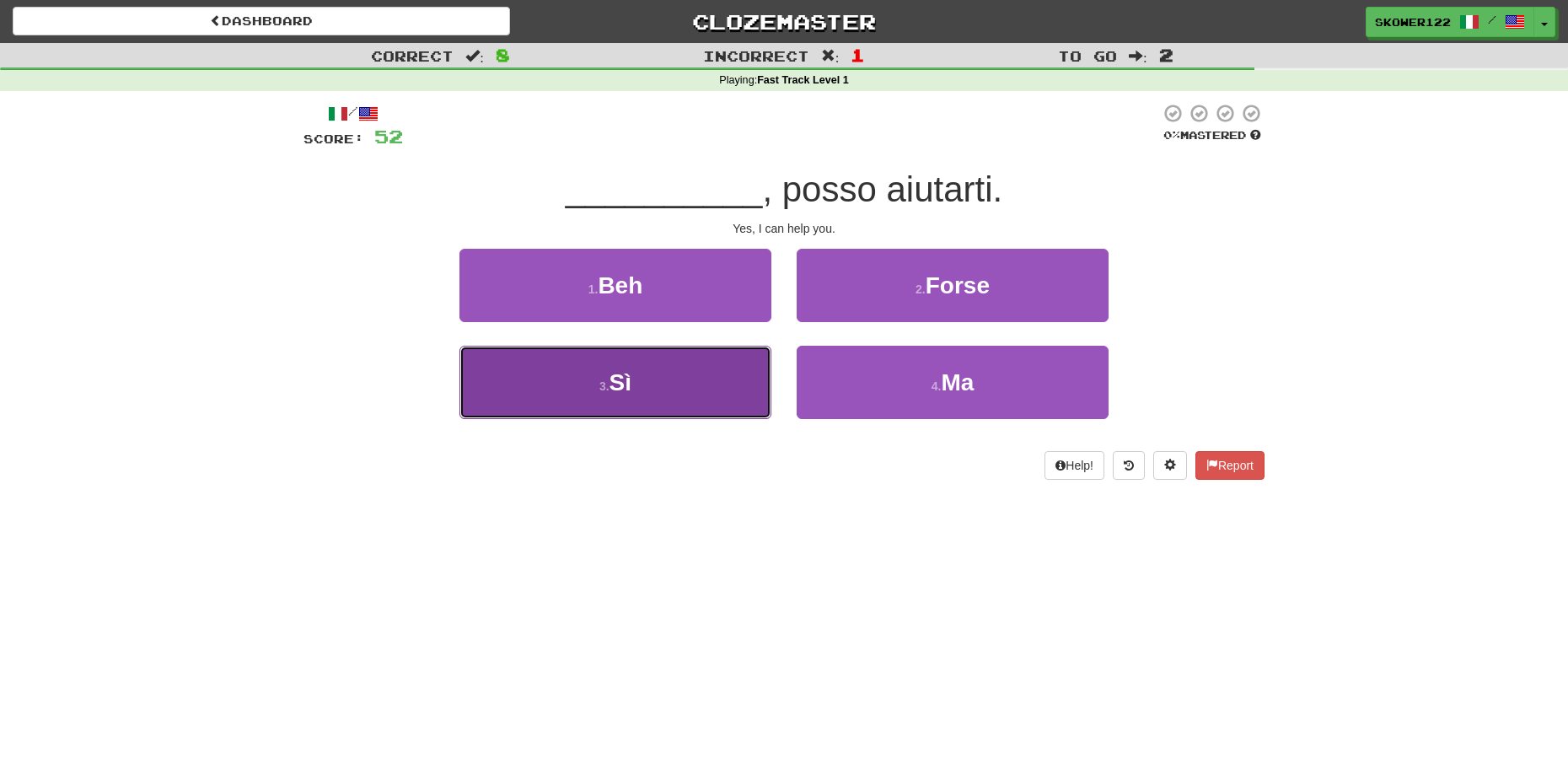
click at [673, 384] on button "3 . Sì" at bounding box center [615, 382] width 312 height 73
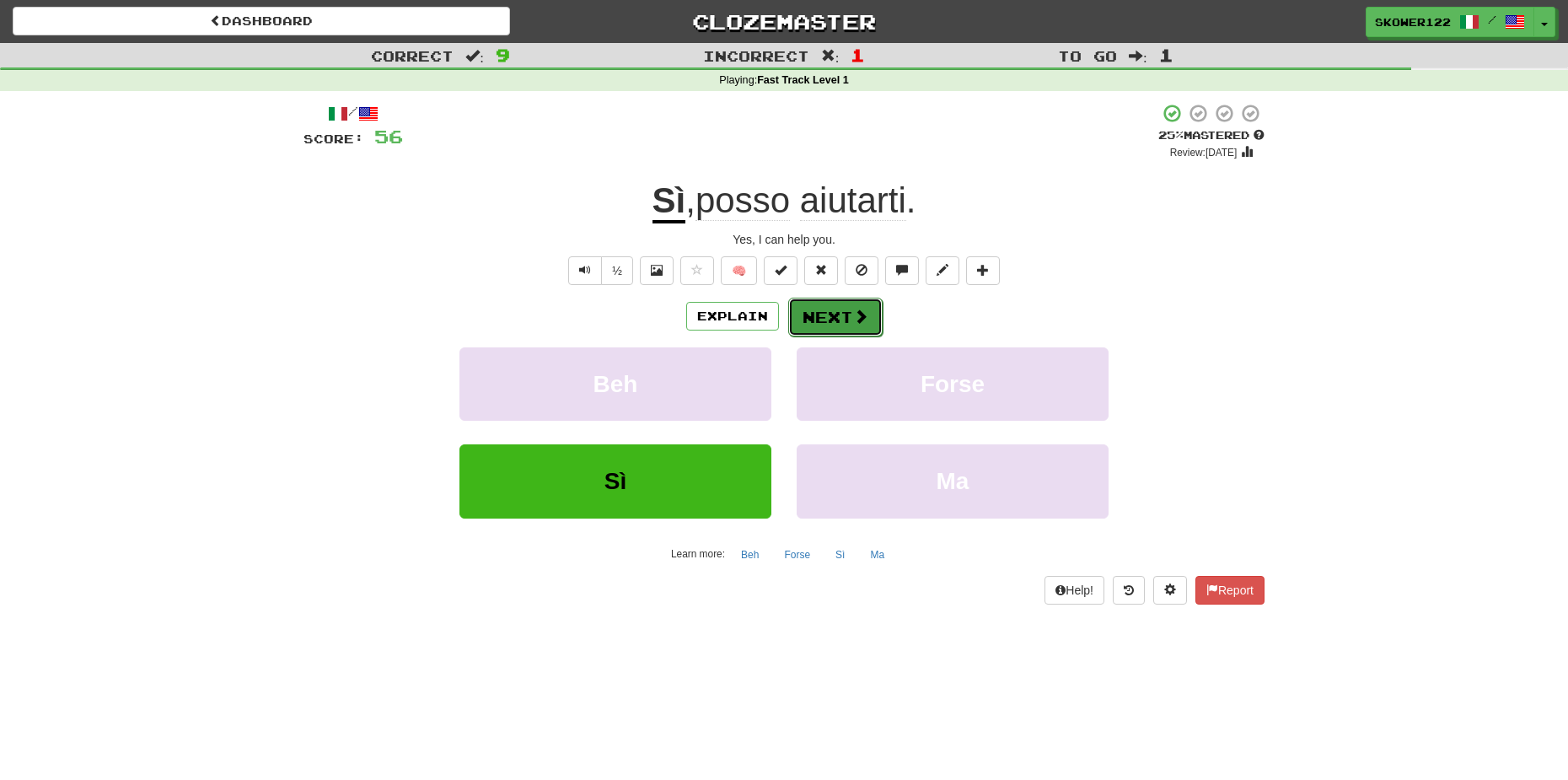
click at [822, 310] on button "Next" at bounding box center [836, 317] width 95 height 39
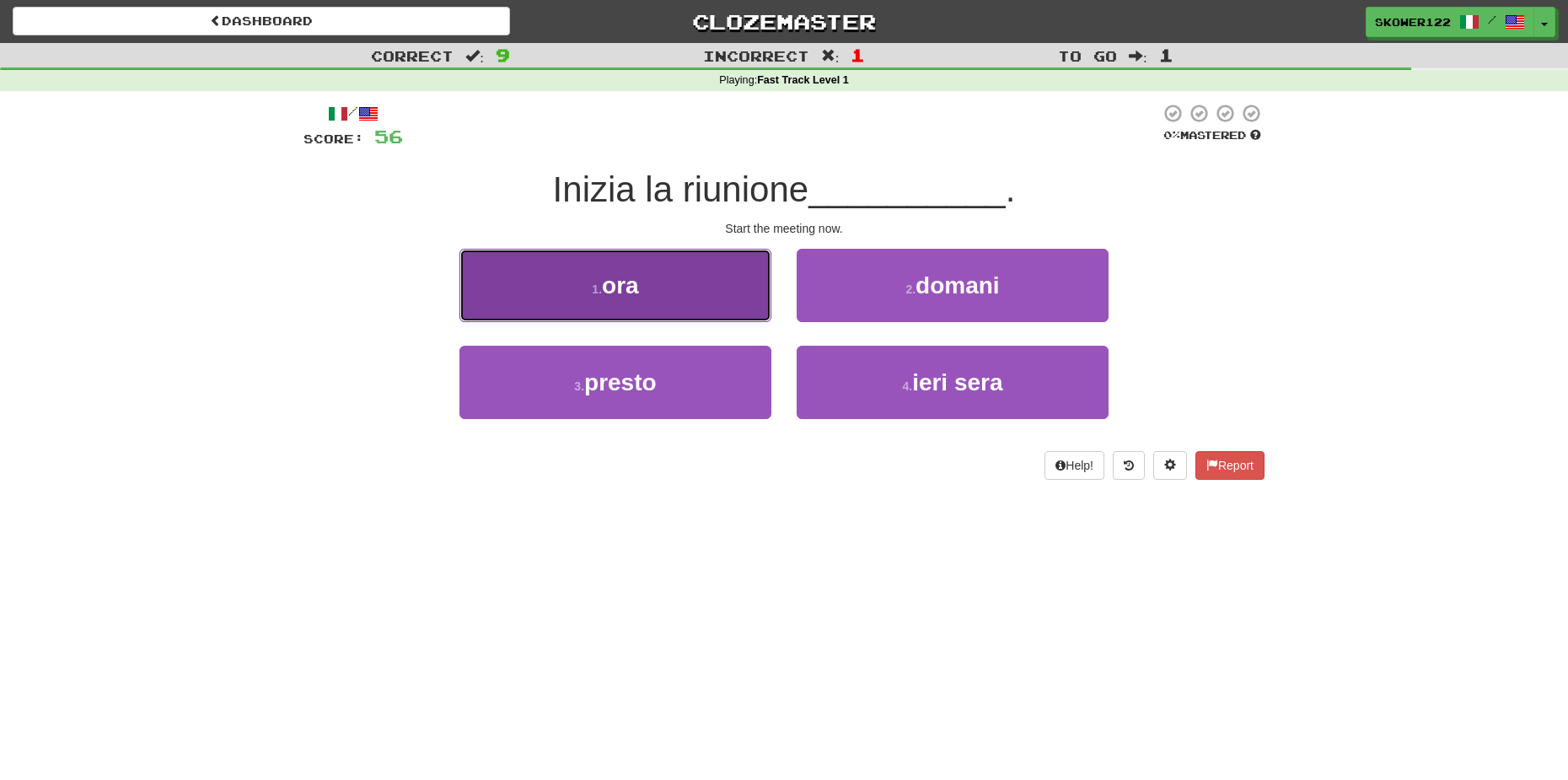
click at [729, 306] on button "1 . ora" at bounding box center [615, 285] width 312 height 73
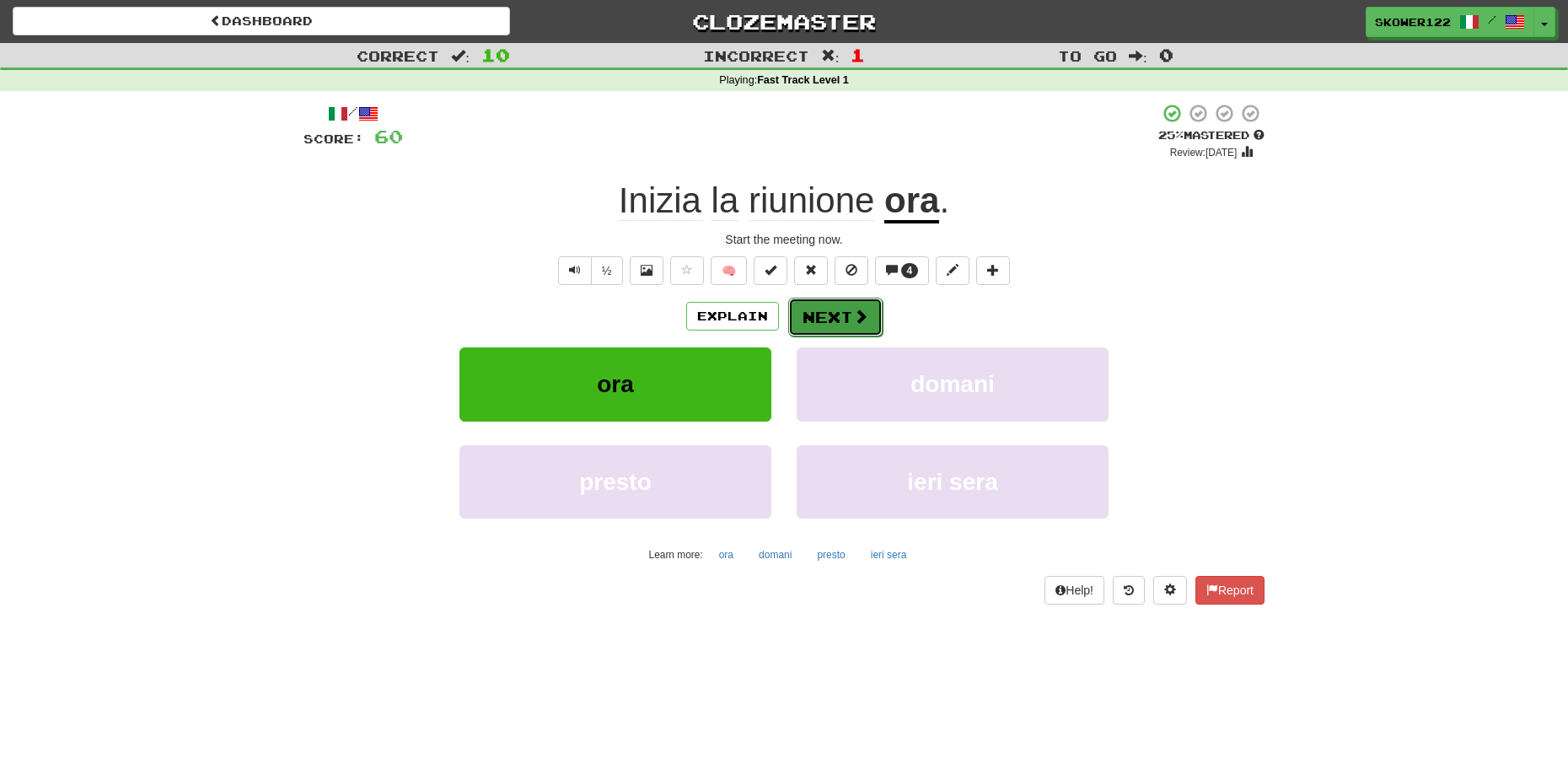
click at [844, 314] on button "Next" at bounding box center [836, 317] width 95 height 39
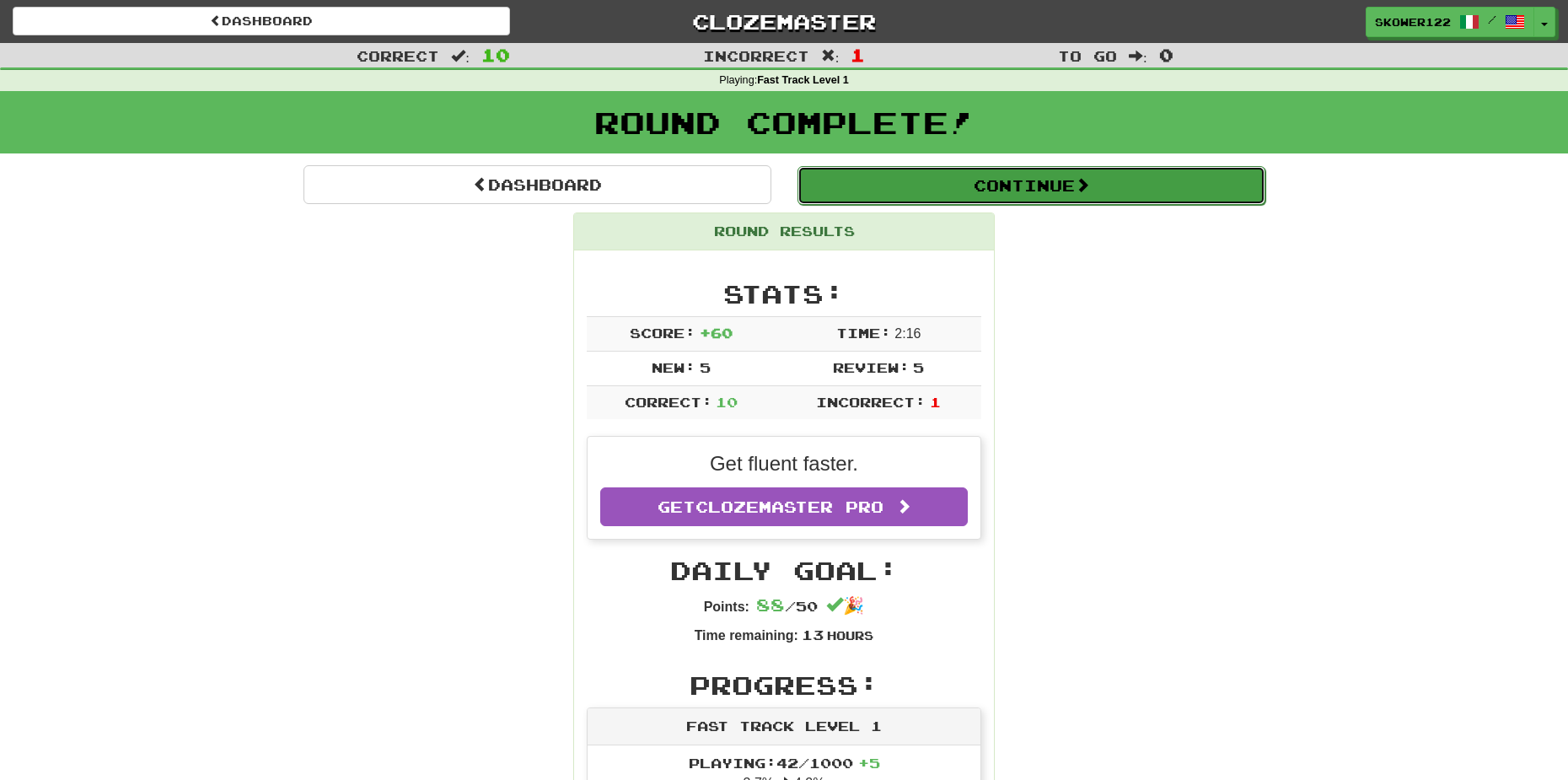
click at [925, 197] on button "Continue" at bounding box center [1032, 186] width 468 height 39
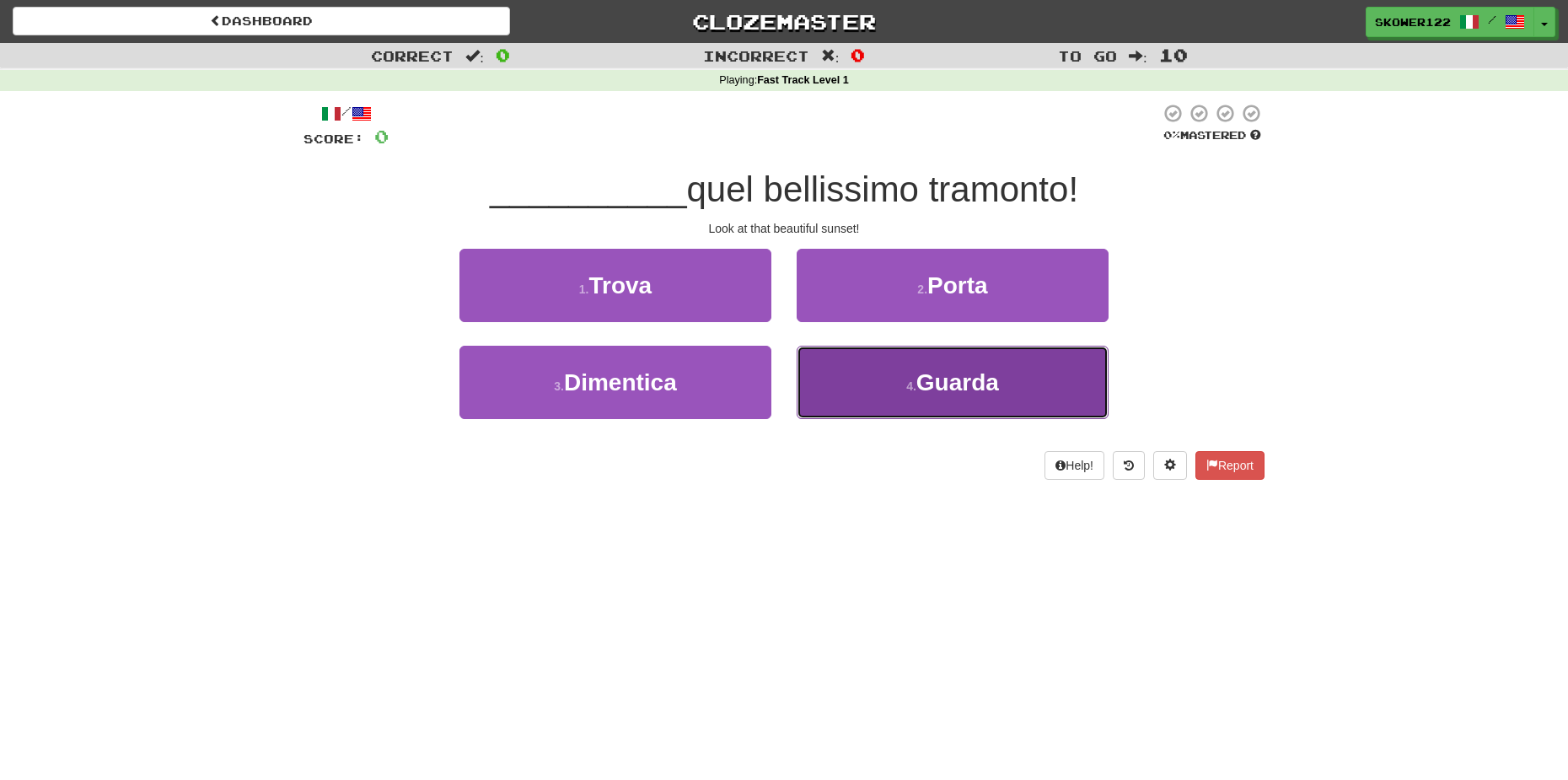
click at [1001, 382] on button "4 . Guarda" at bounding box center [952, 382] width 312 height 73
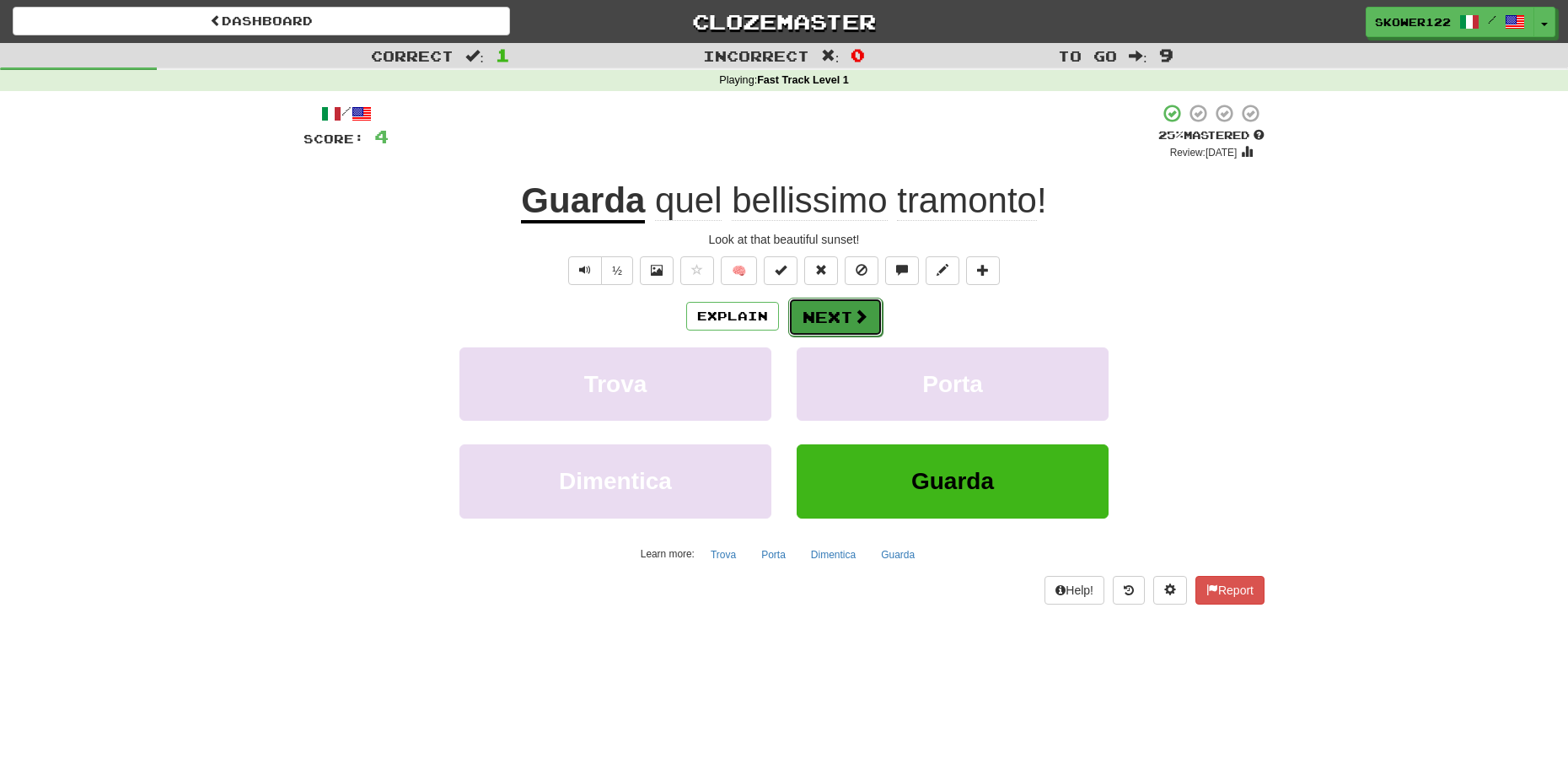
click at [851, 307] on button "Next" at bounding box center [836, 317] width 95 height 39
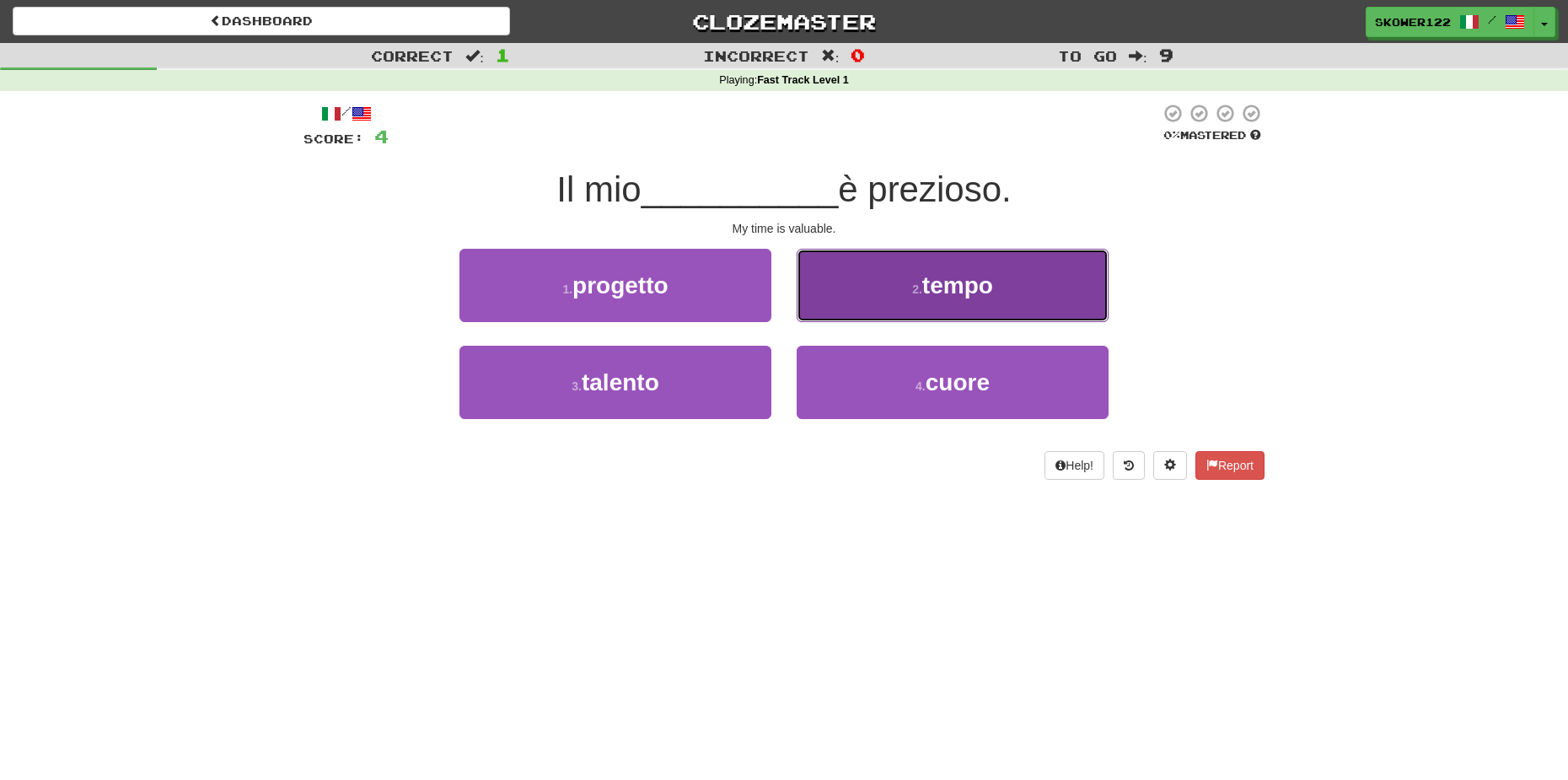
click at [1010, 270] on button "2 . tempo" at bounding box center [952, 285] width 312 height 73
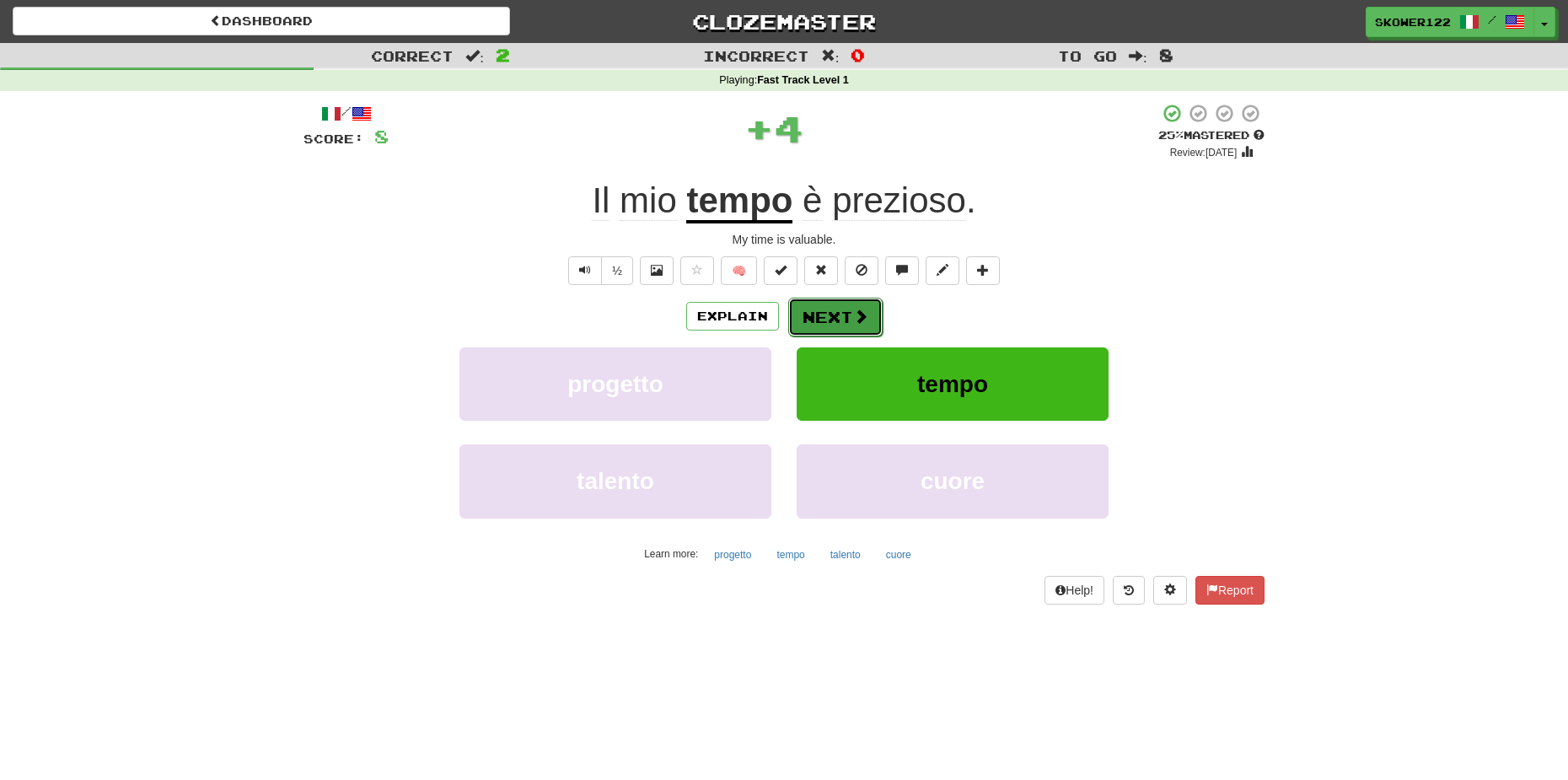
click at [863, 328] on button "Next" at bounding box center [836, 317] width 95 height 39
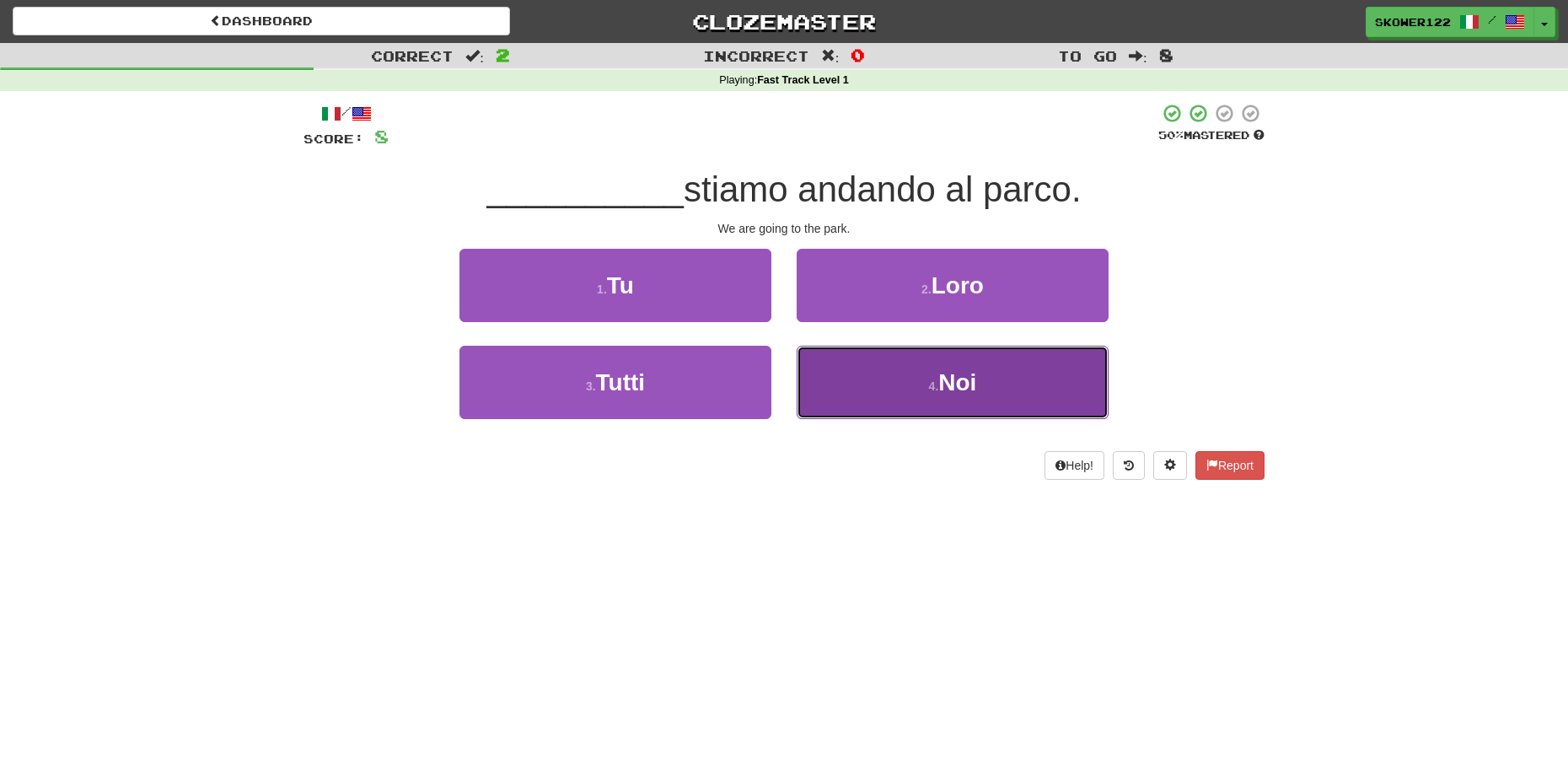
click at [1045, 366] on button "4 . Noi" at bounding box center [952, 382] width 312 height 73
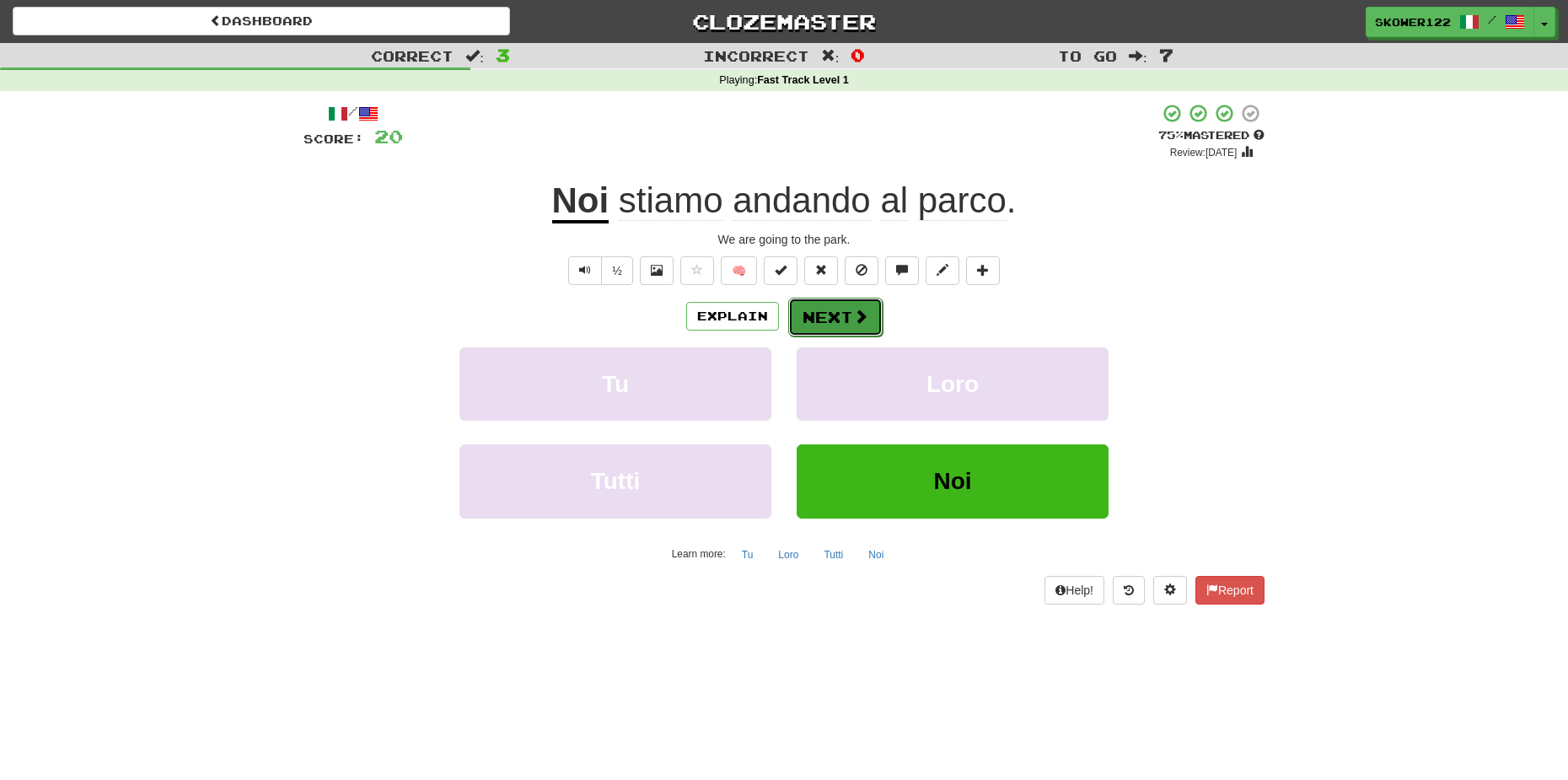
click at [843, 304] on button "Next" at bounding box center [836, 317] width 95 height 39
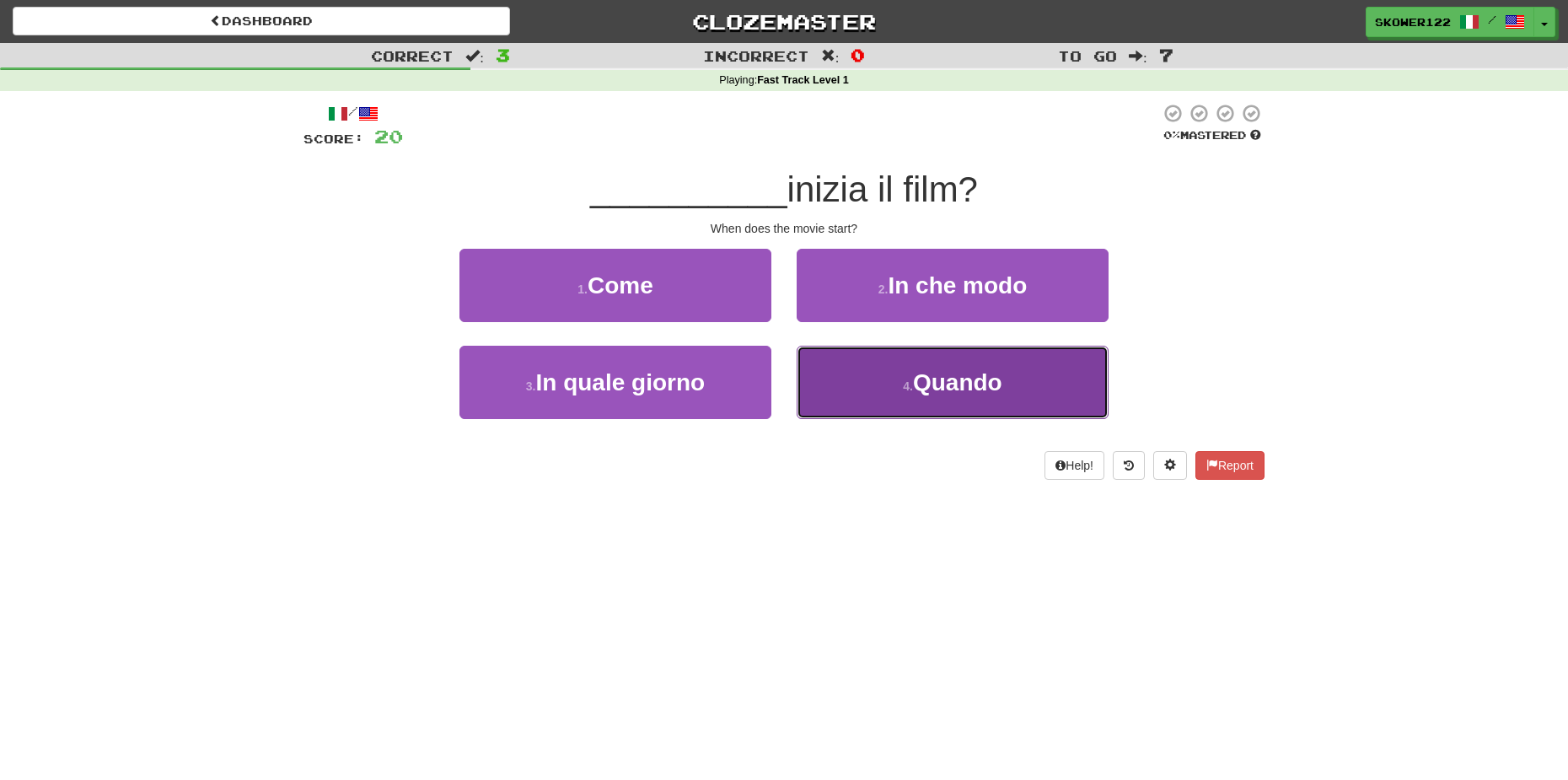
click at [1025, 373] on button "4 . Quando" at bounding box center [952, 382] width 312 height 73
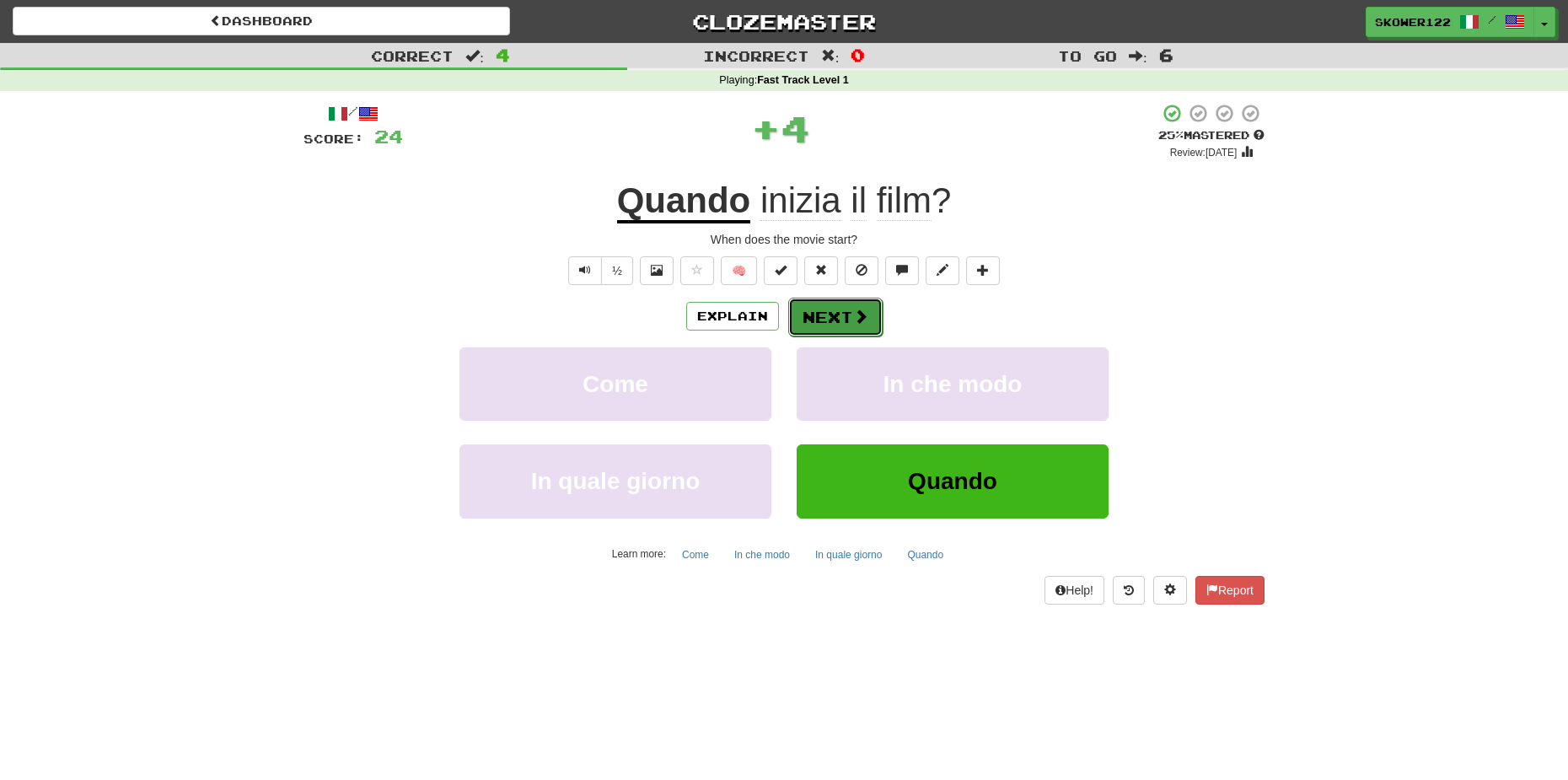
click at [830, 309] on button "Next" at bounding box center [836, 317] width 95 height 39
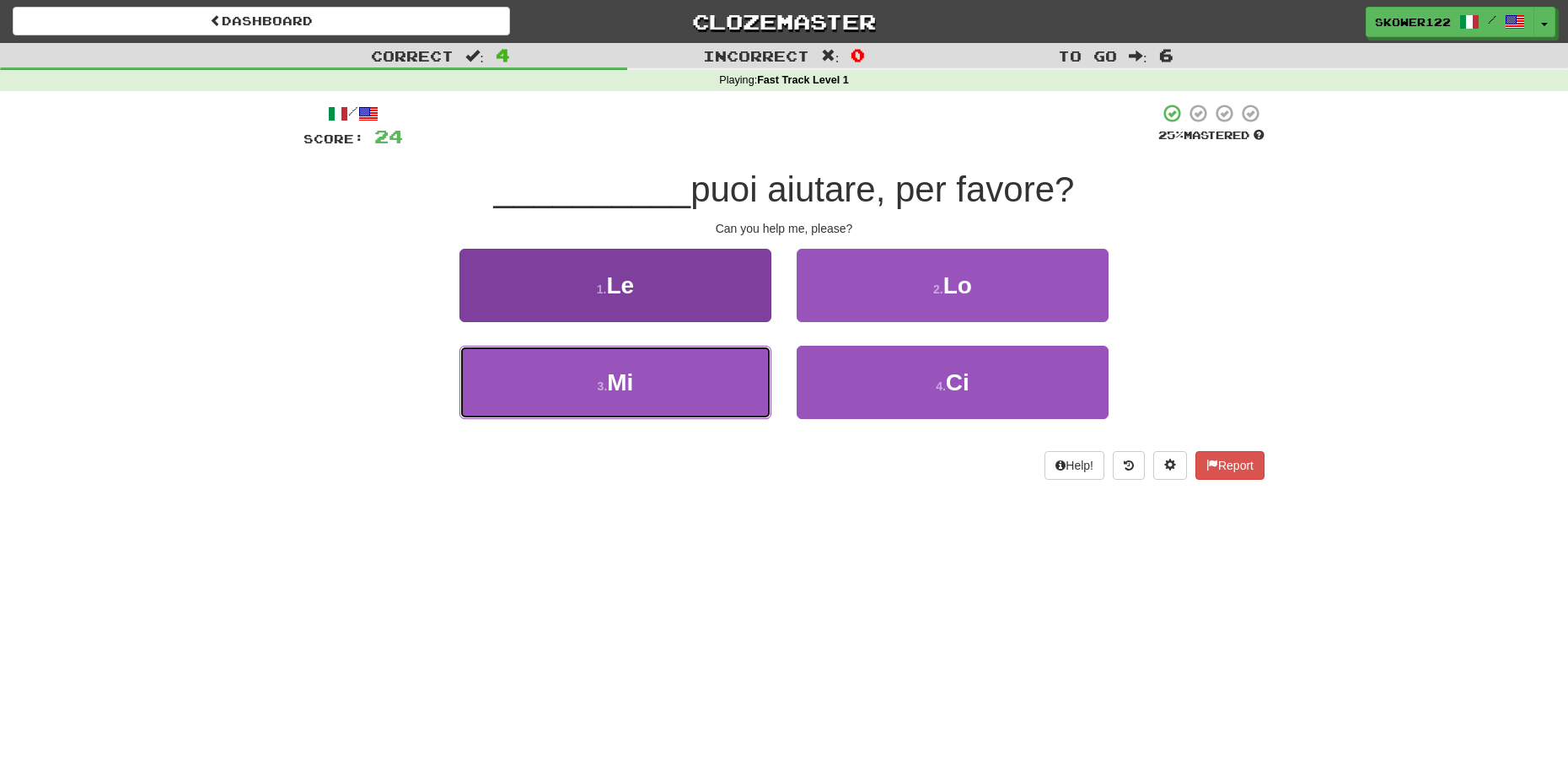
click at [668, 365] on button "3 . Mi" at bounding box center [615, 382] width 312 height 73
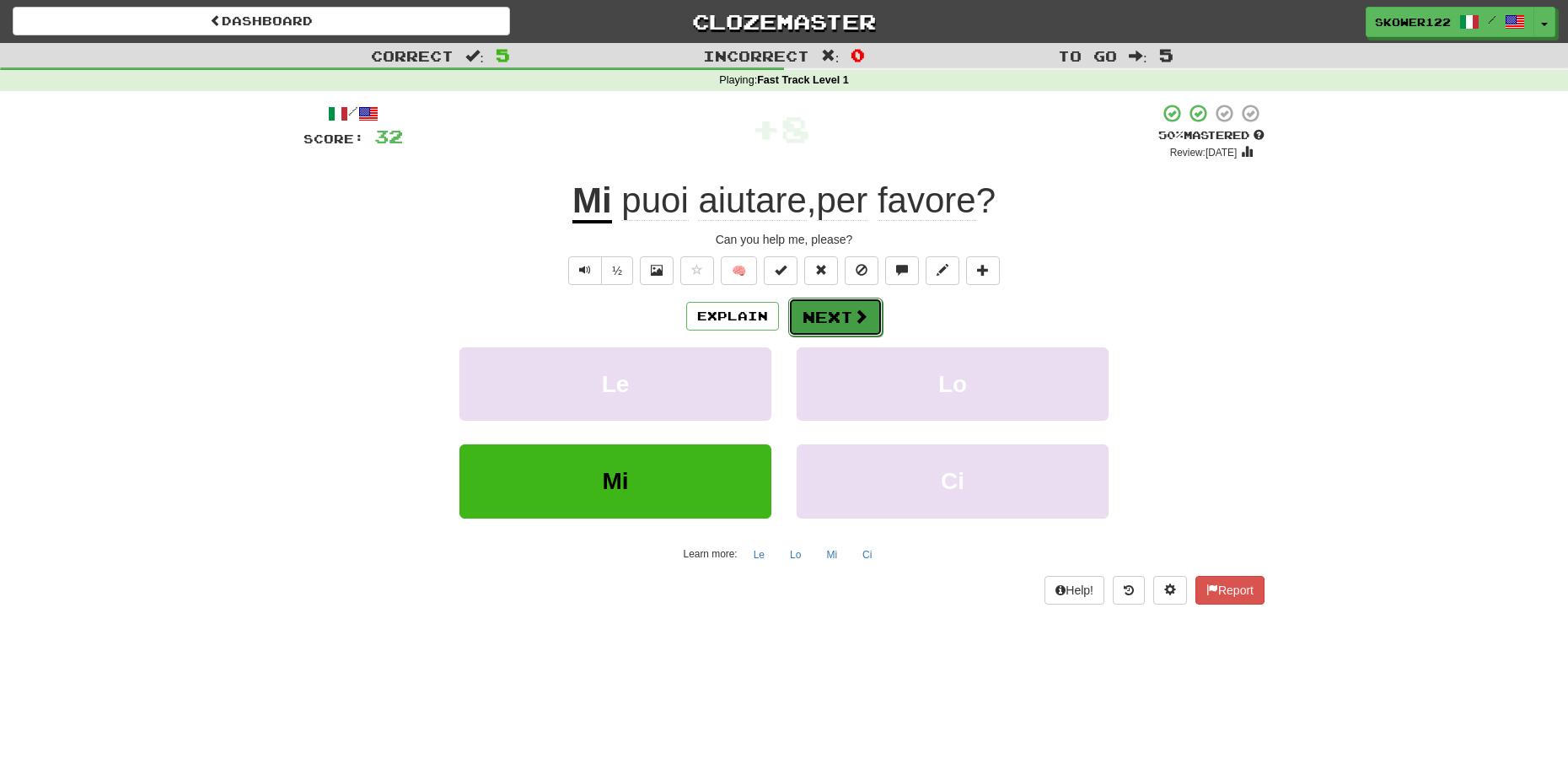
click at [820, 326] on button "Next" at bounding box center [836, 317] width 95 height 39
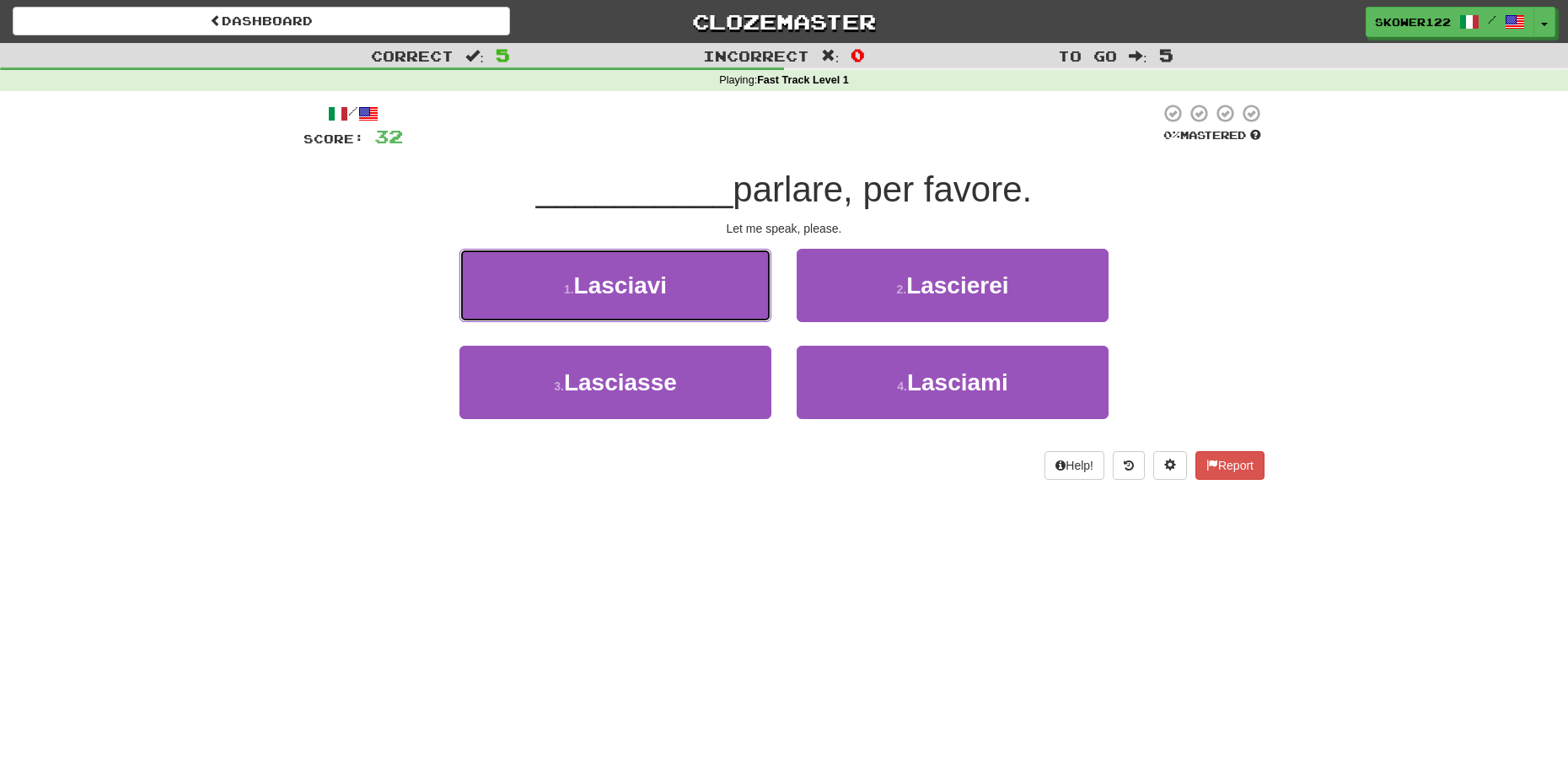
click at [691, 290] on button "1 . Lasciavi" at bounding box center [615, 285] width 312 height 73
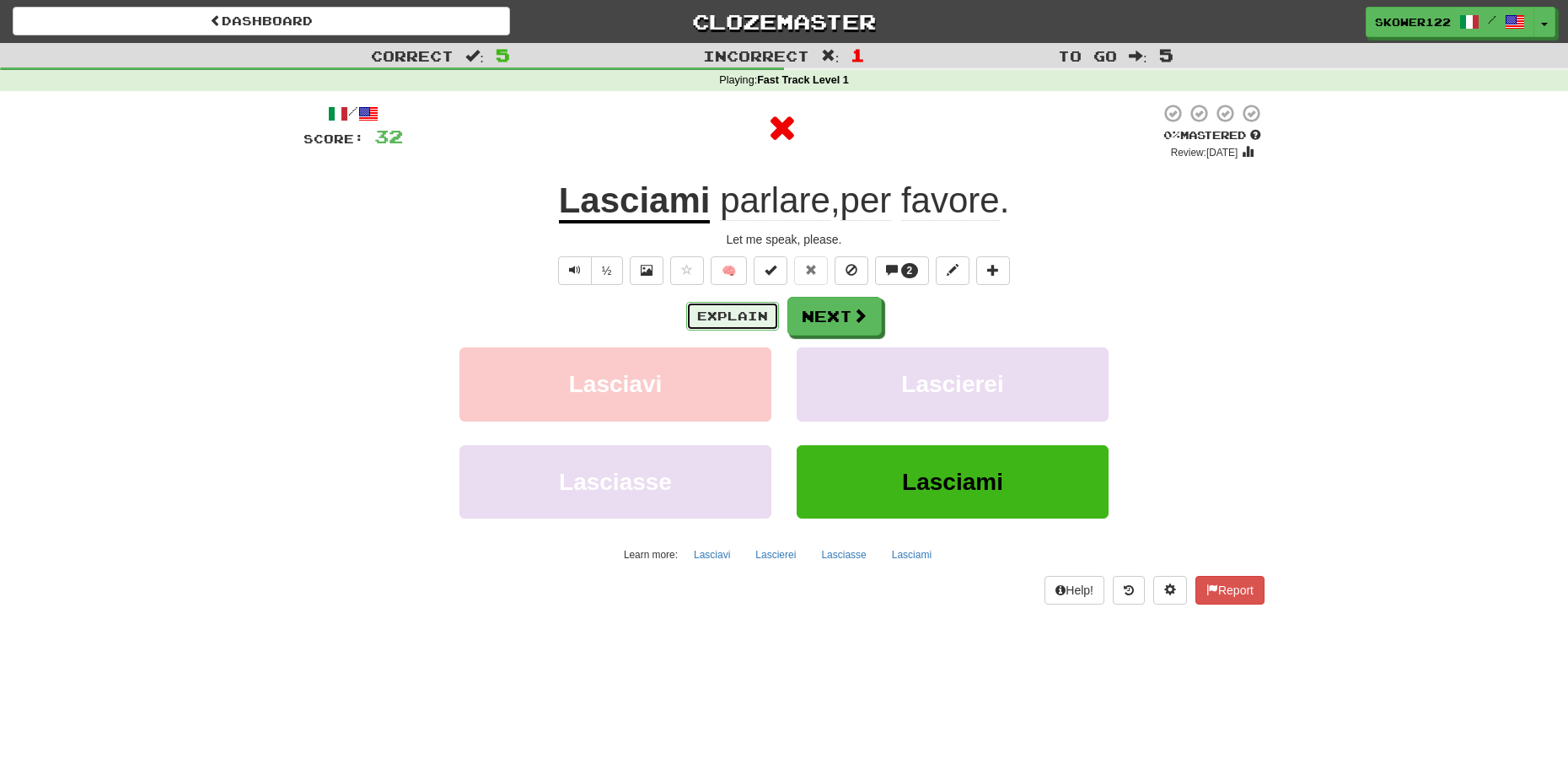
click at [723, 302] on button "Explain" at bounding box center [733, 316] width 93 height 29
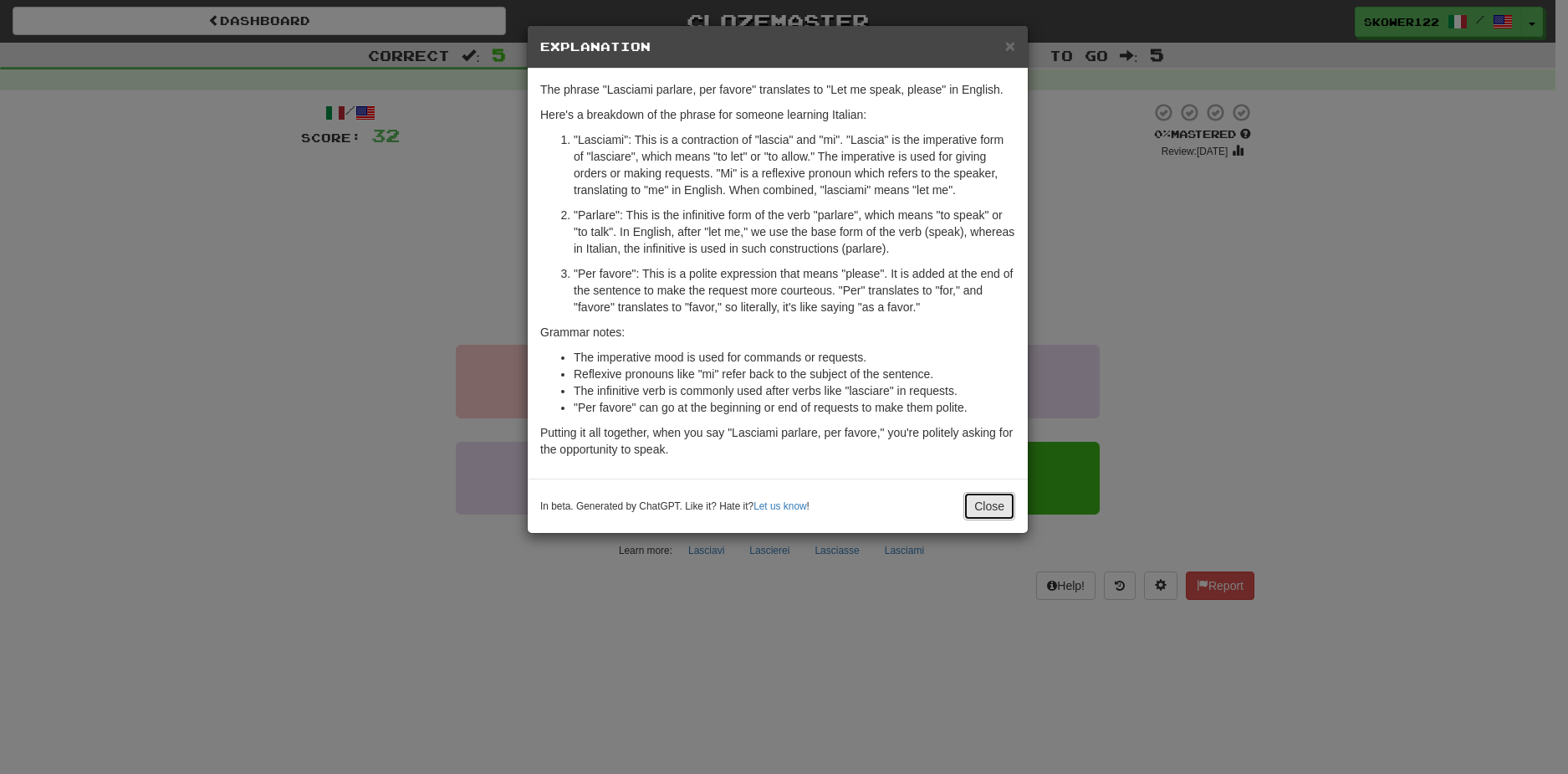
click at [999, 494] on button "Close" at bounding box center [989, 506] width 52 height 28
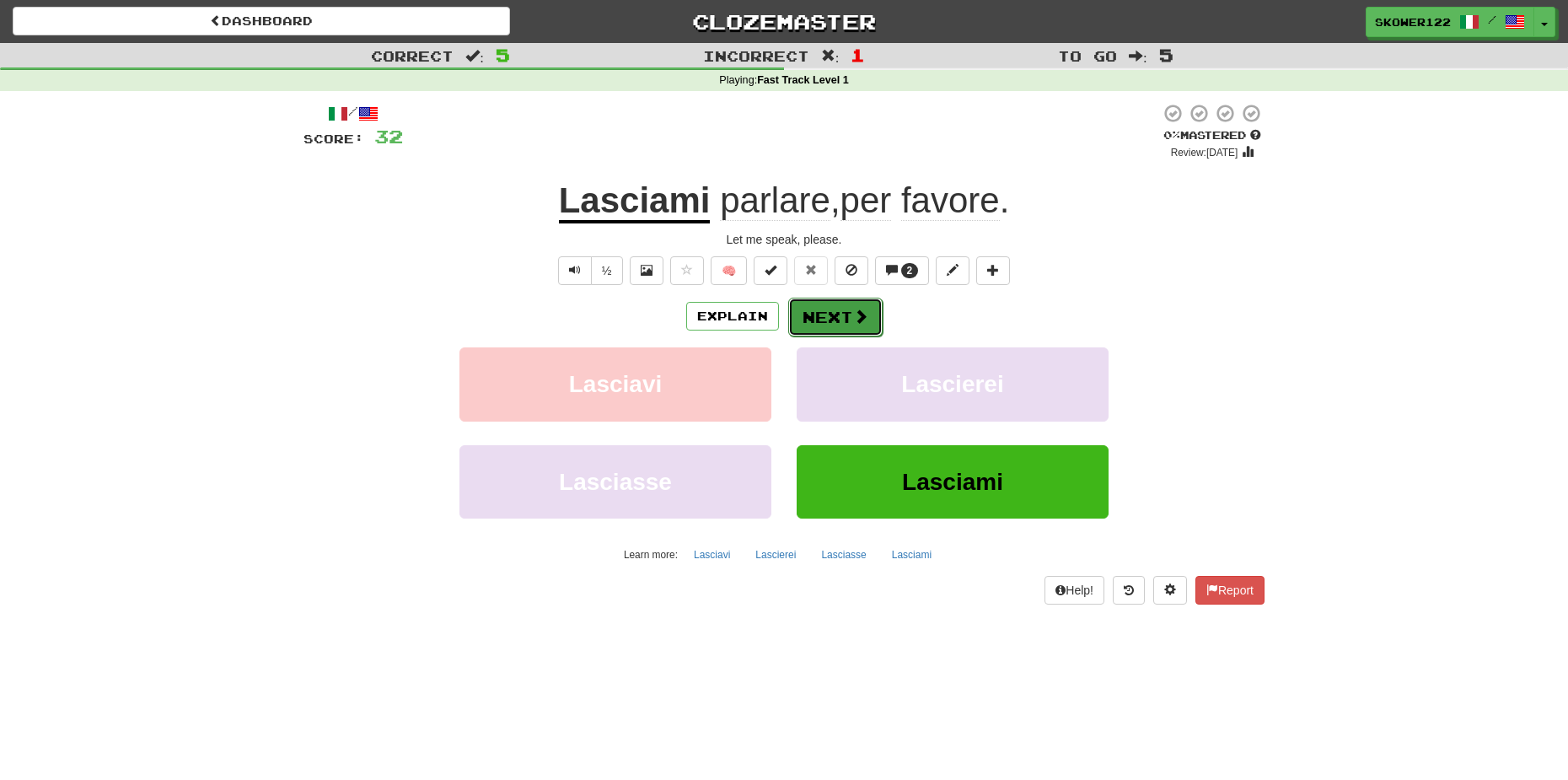
click at [856, 302] on button "Next" at bounding box center [836, 317] width 95 height 39
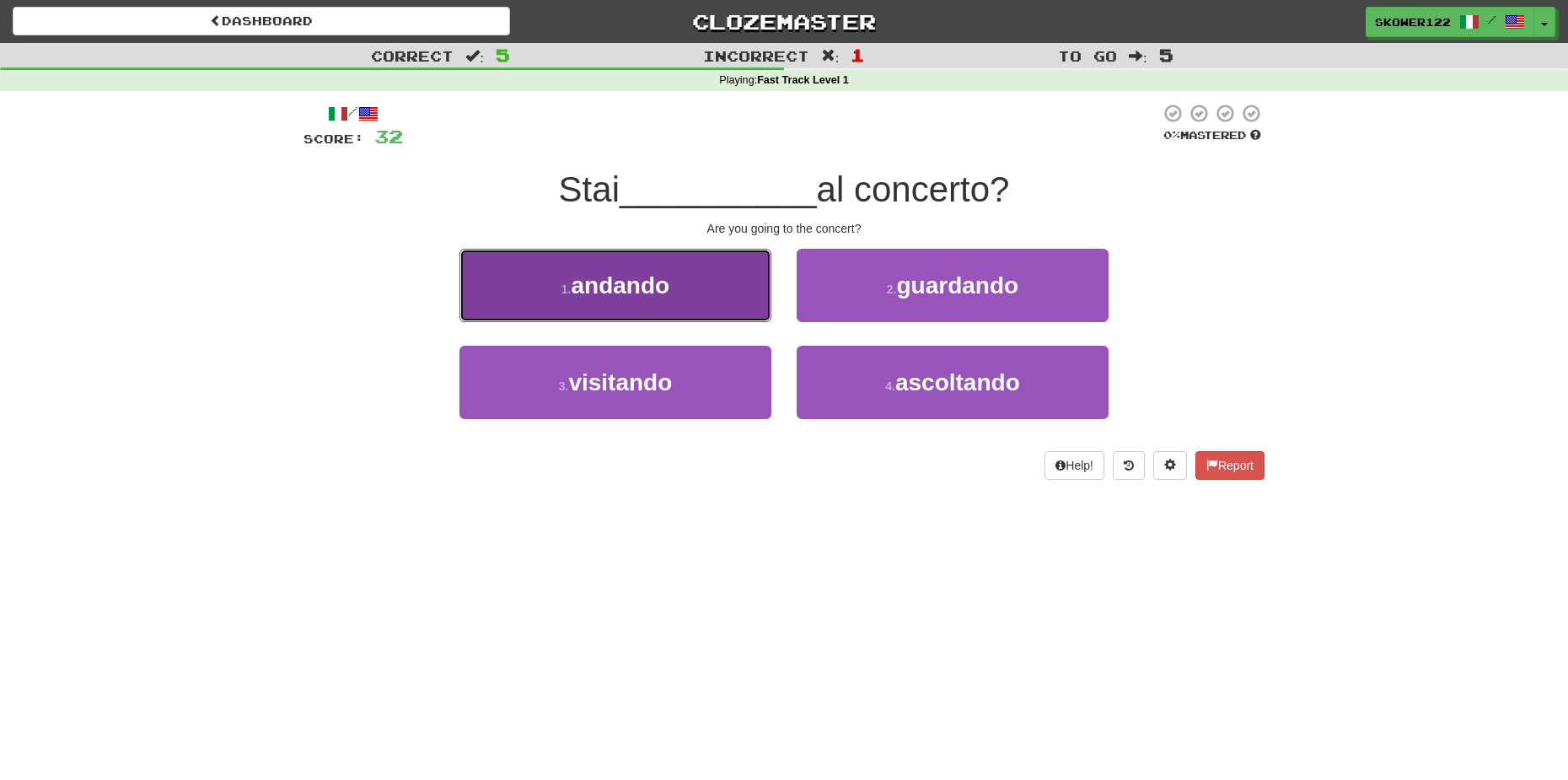
click at [681, 311] on button "1 . andando" at bounding box center [615, 285] width 312 height 73
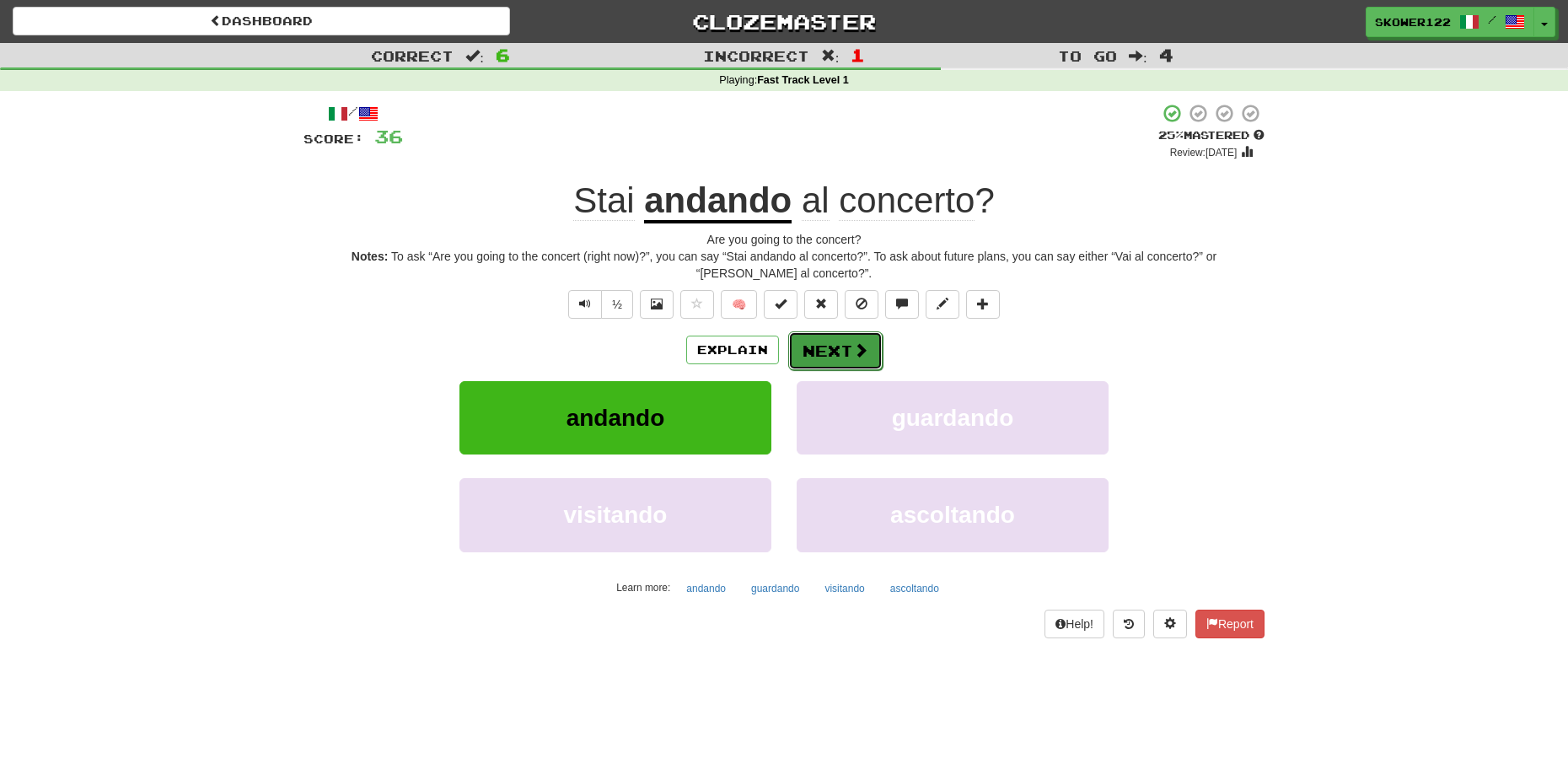
click at [843, 333] on button "Next" at bounding box center [836, 350] width 95 height 39
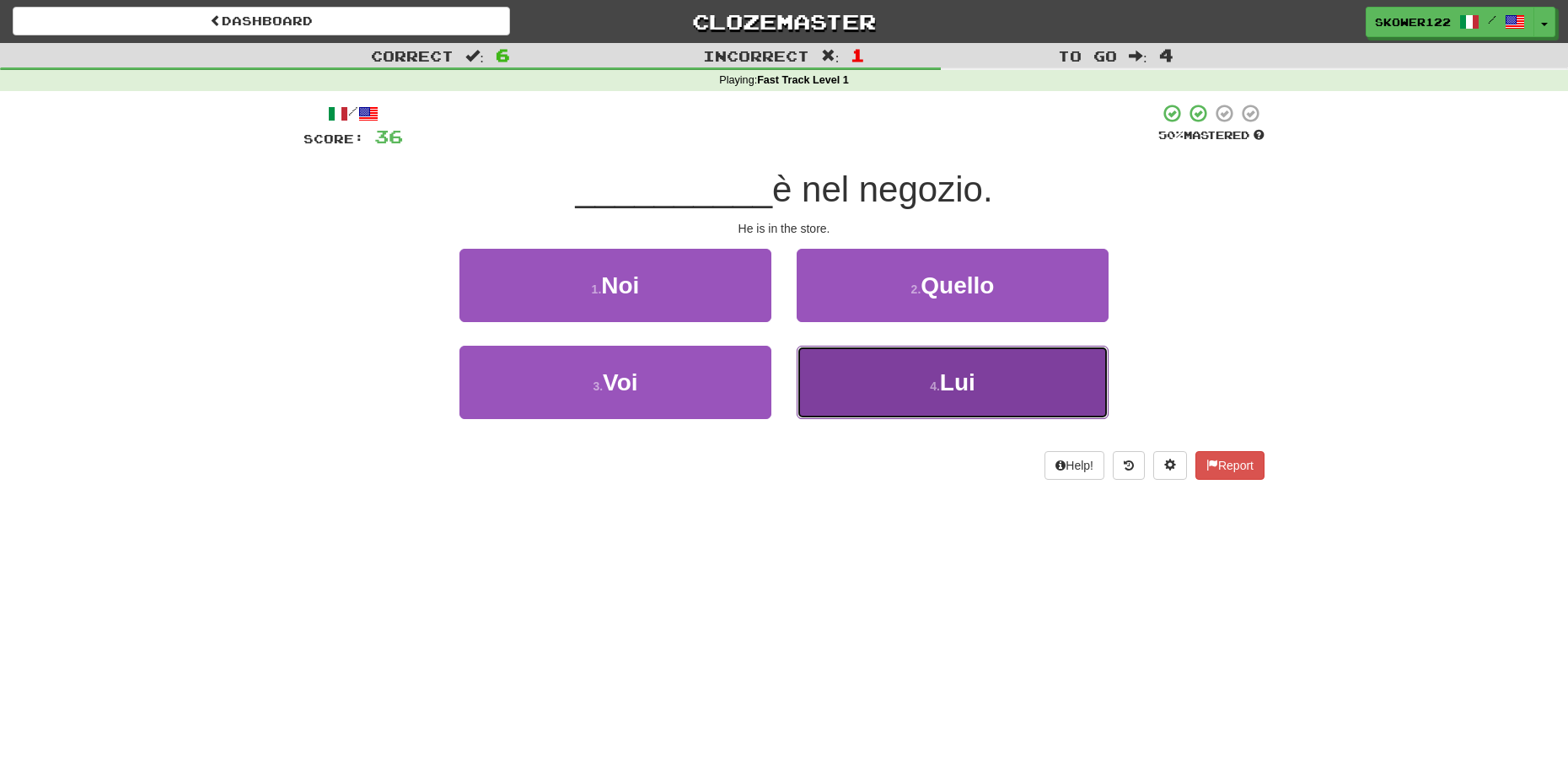
click at [996, 410] on button "4 . Lui" at bounding box center [952, 382] width 312 height 73
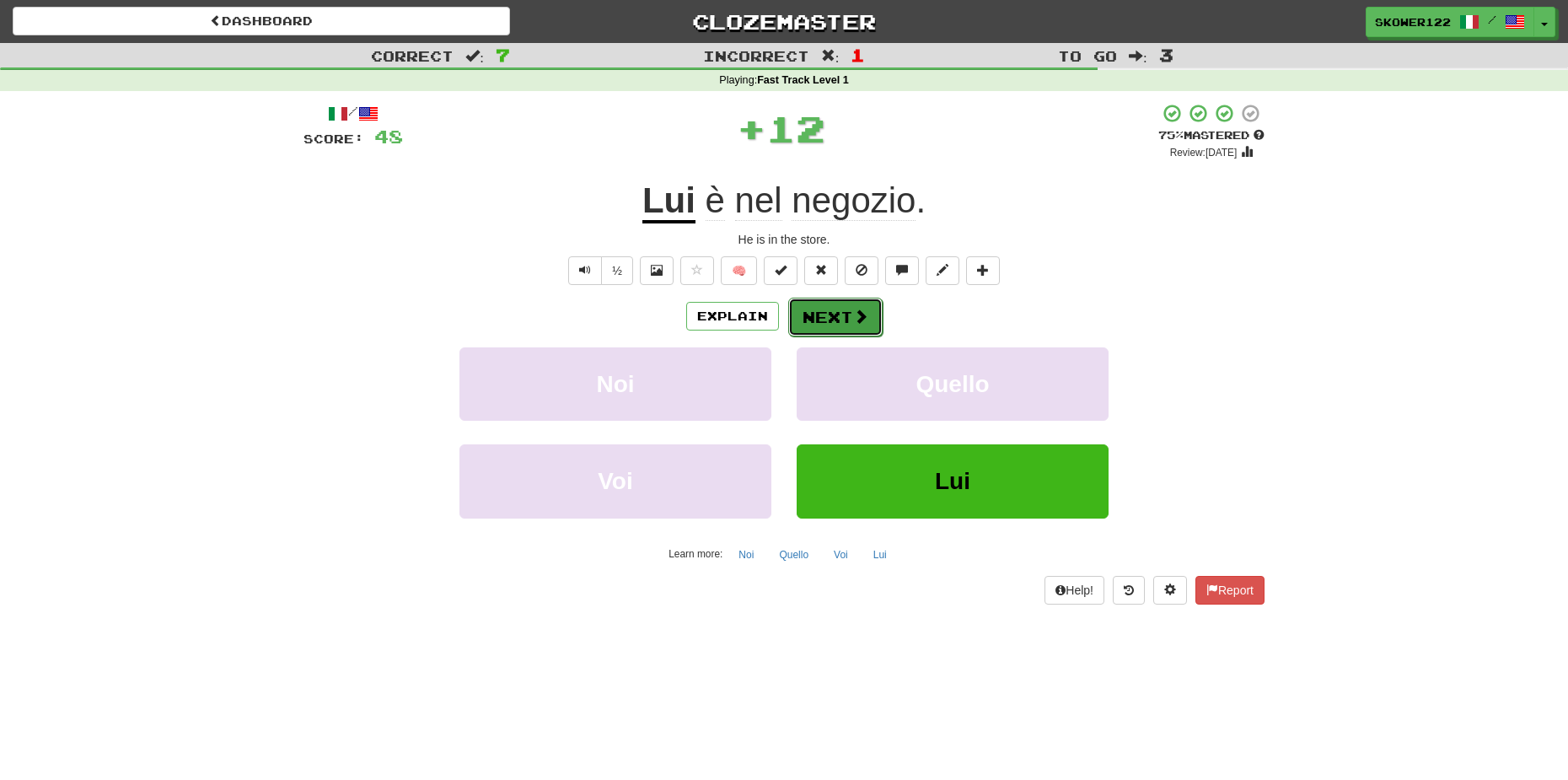
click at [838, 325] on button "Next" at bounding box center [836, 317] width 95 height 39
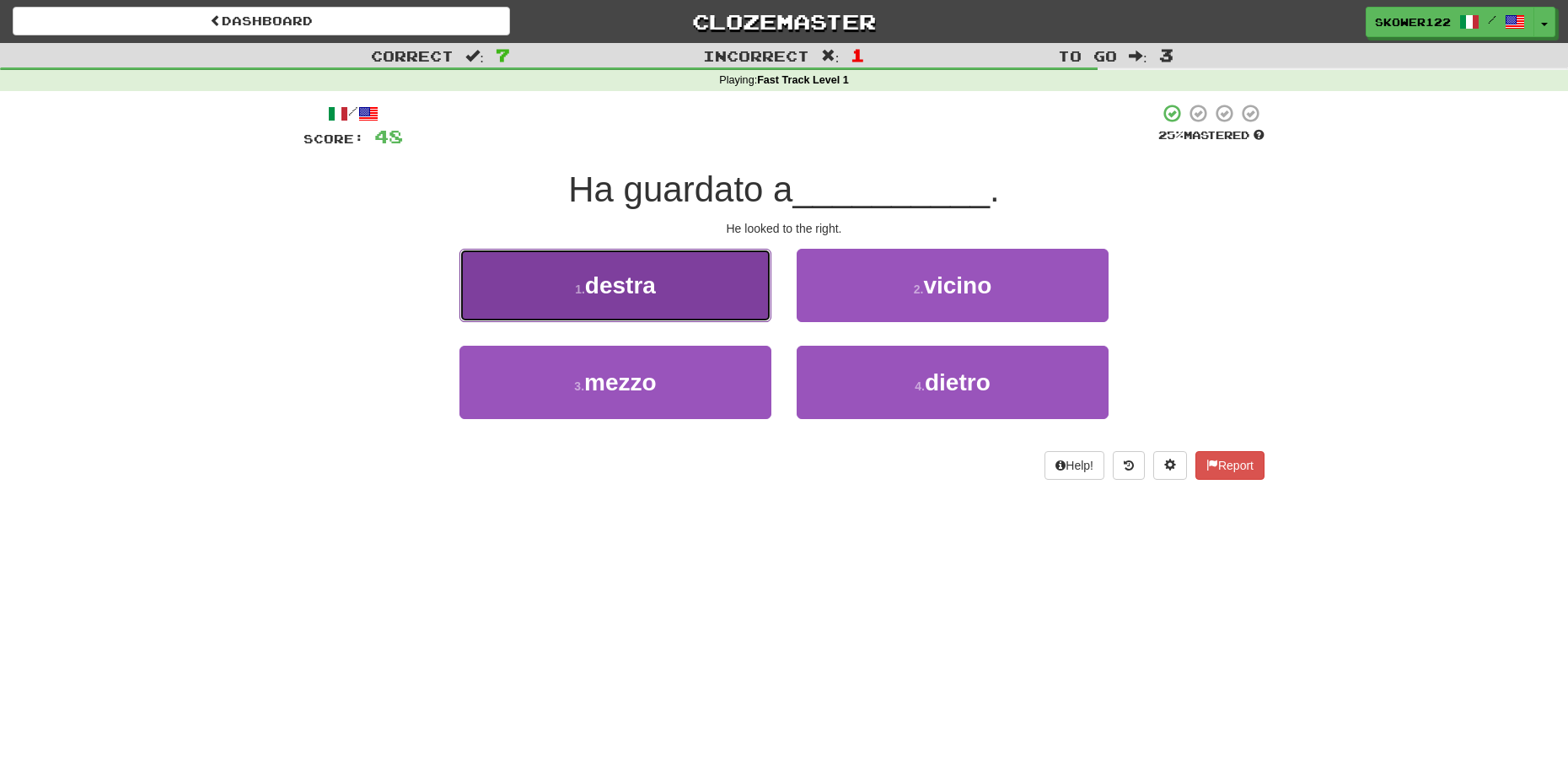
click at [665, 278] on button "1 . destra" at bounding box center [615, 285] width 312 height 73
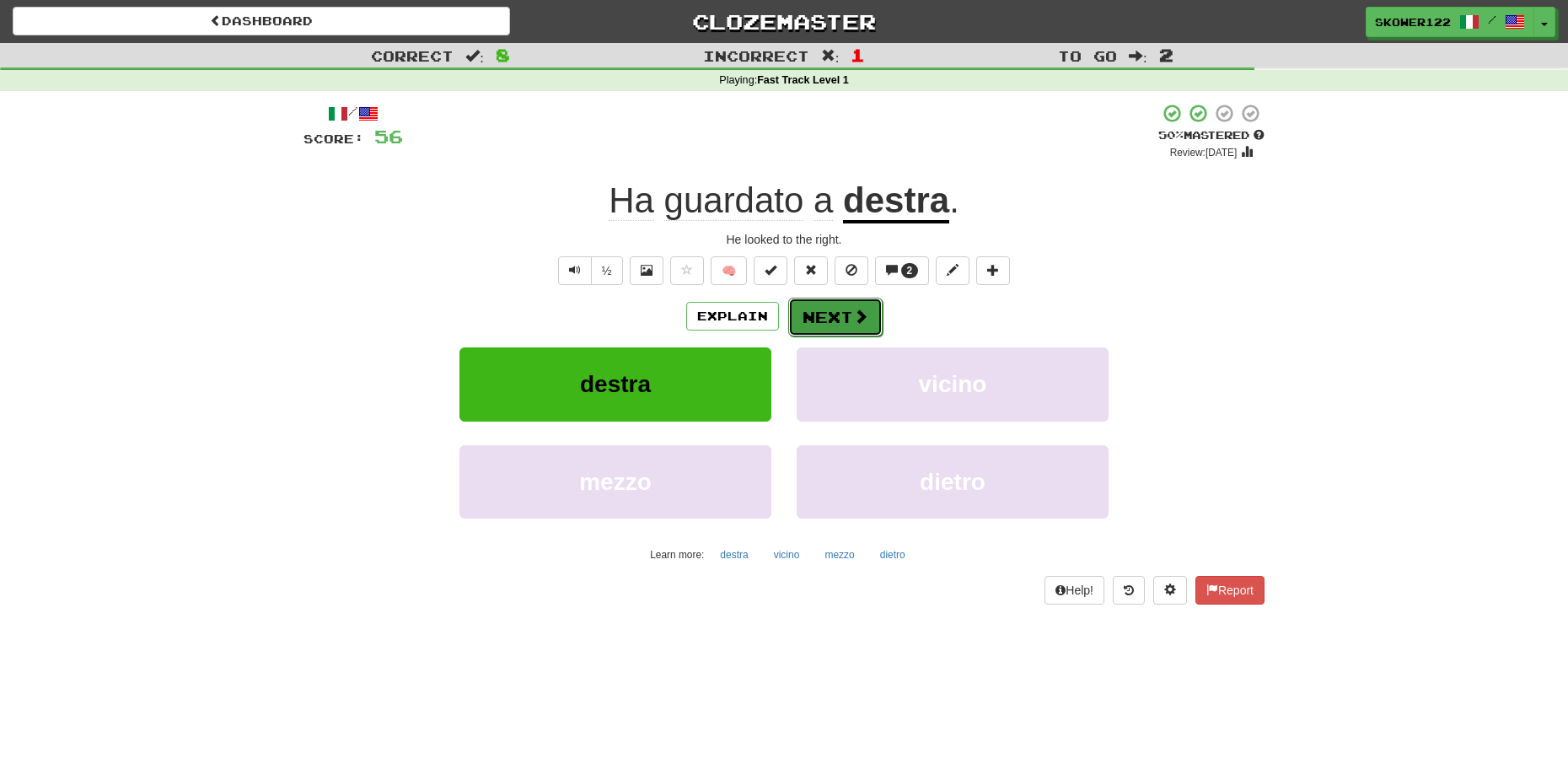
click at [817, 318] on button "Next" at bounding box center [836, 317] width 95 height 39
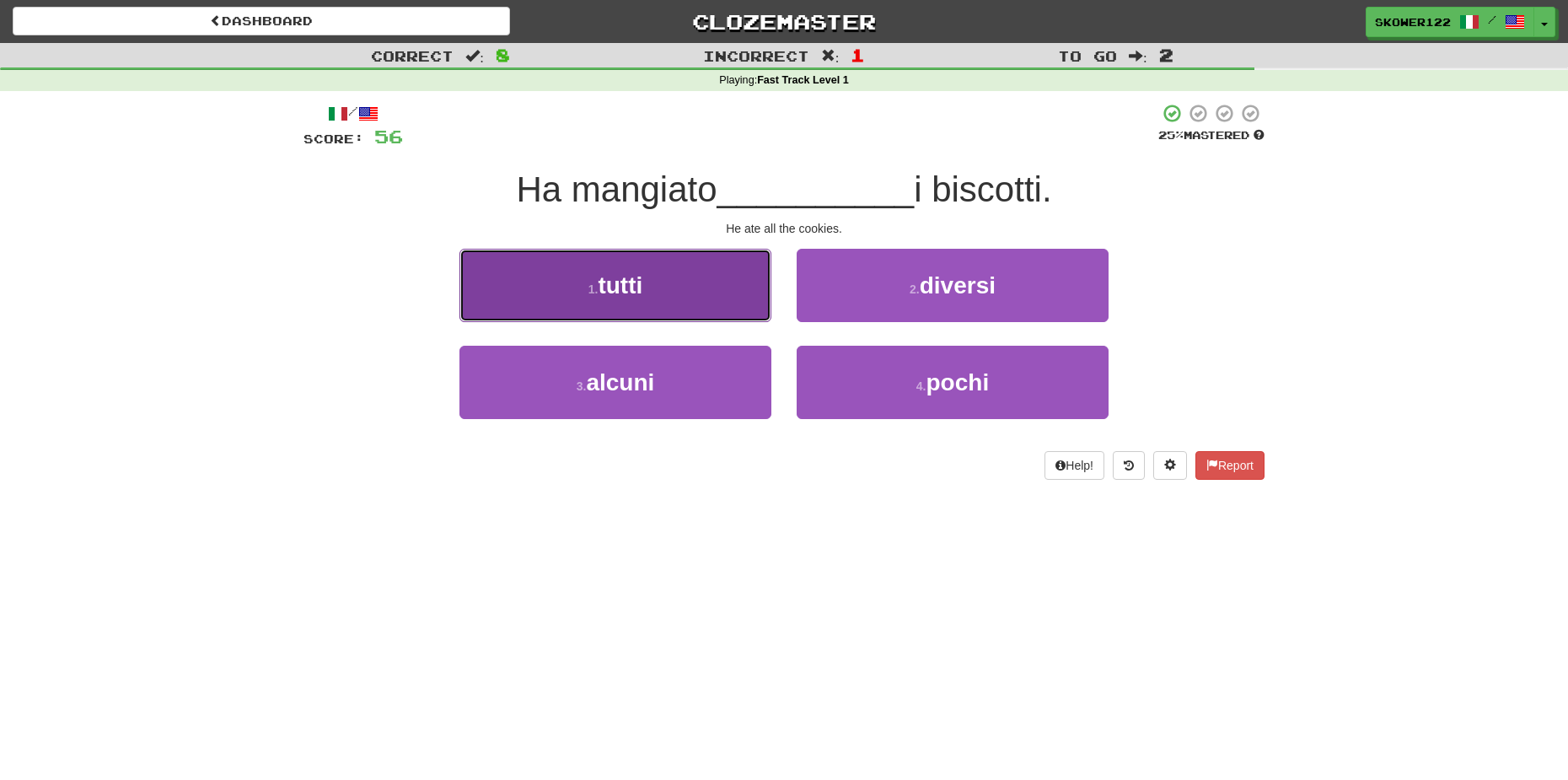
click at [732, 316] on button "1 . tutti" at bounding box center [615, 285] width 312 height 73
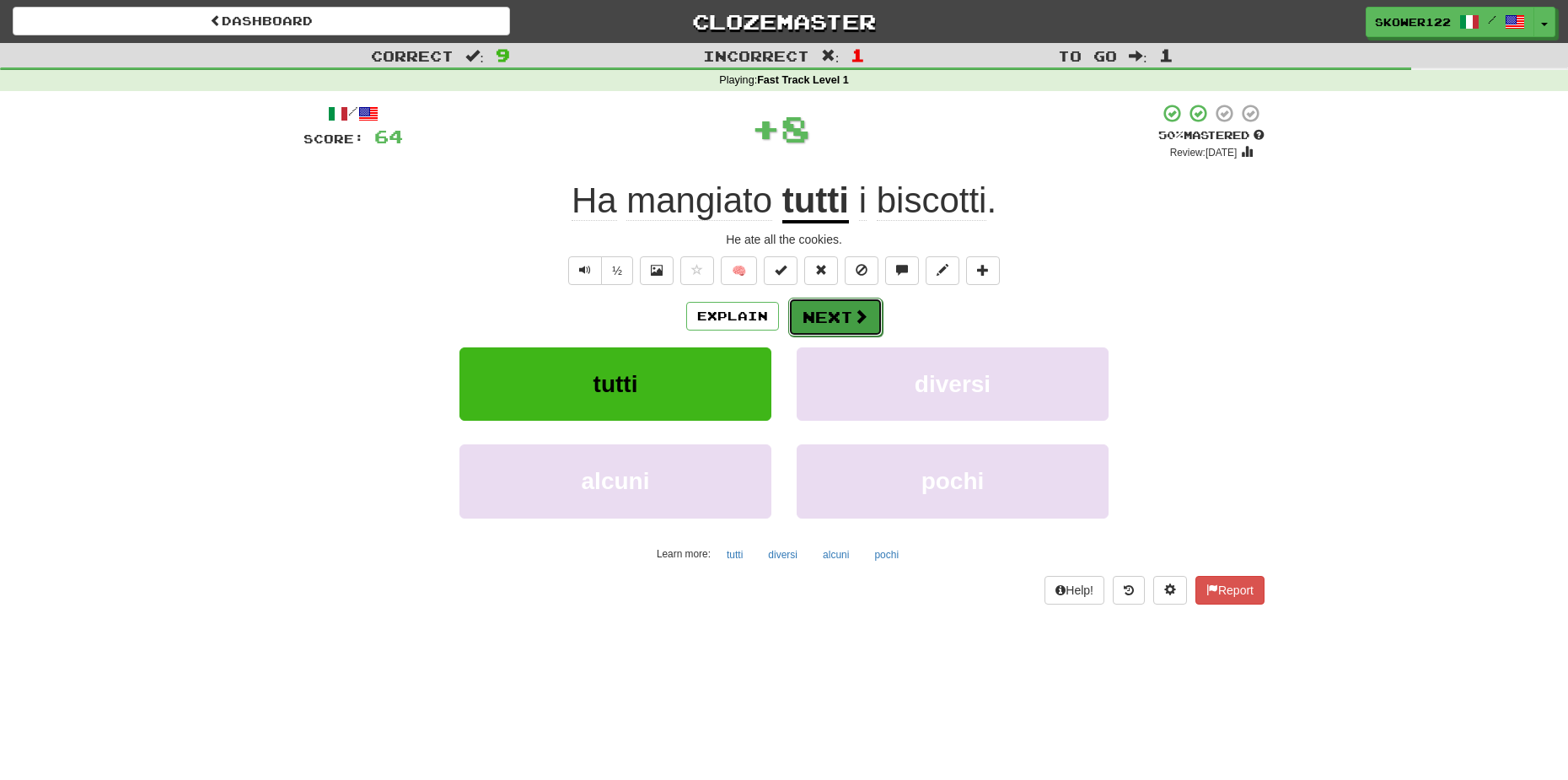
click at [833, 314] on button "Next" at bounding box center [836, 317] width 95 height 39
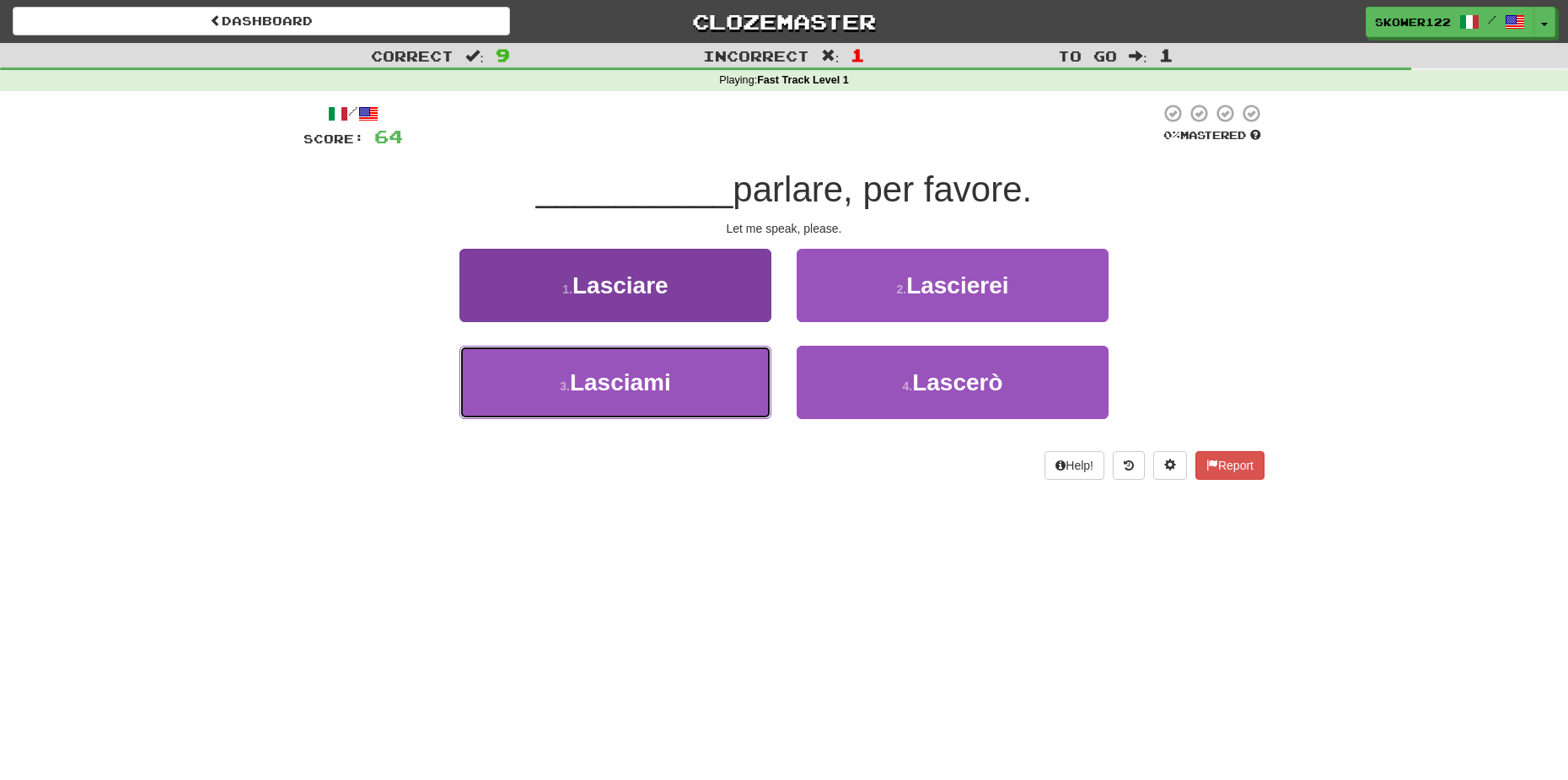
click at [670, 405] on button "3 . Lasciami" at bounding box center [615, 382] width 312 height 73
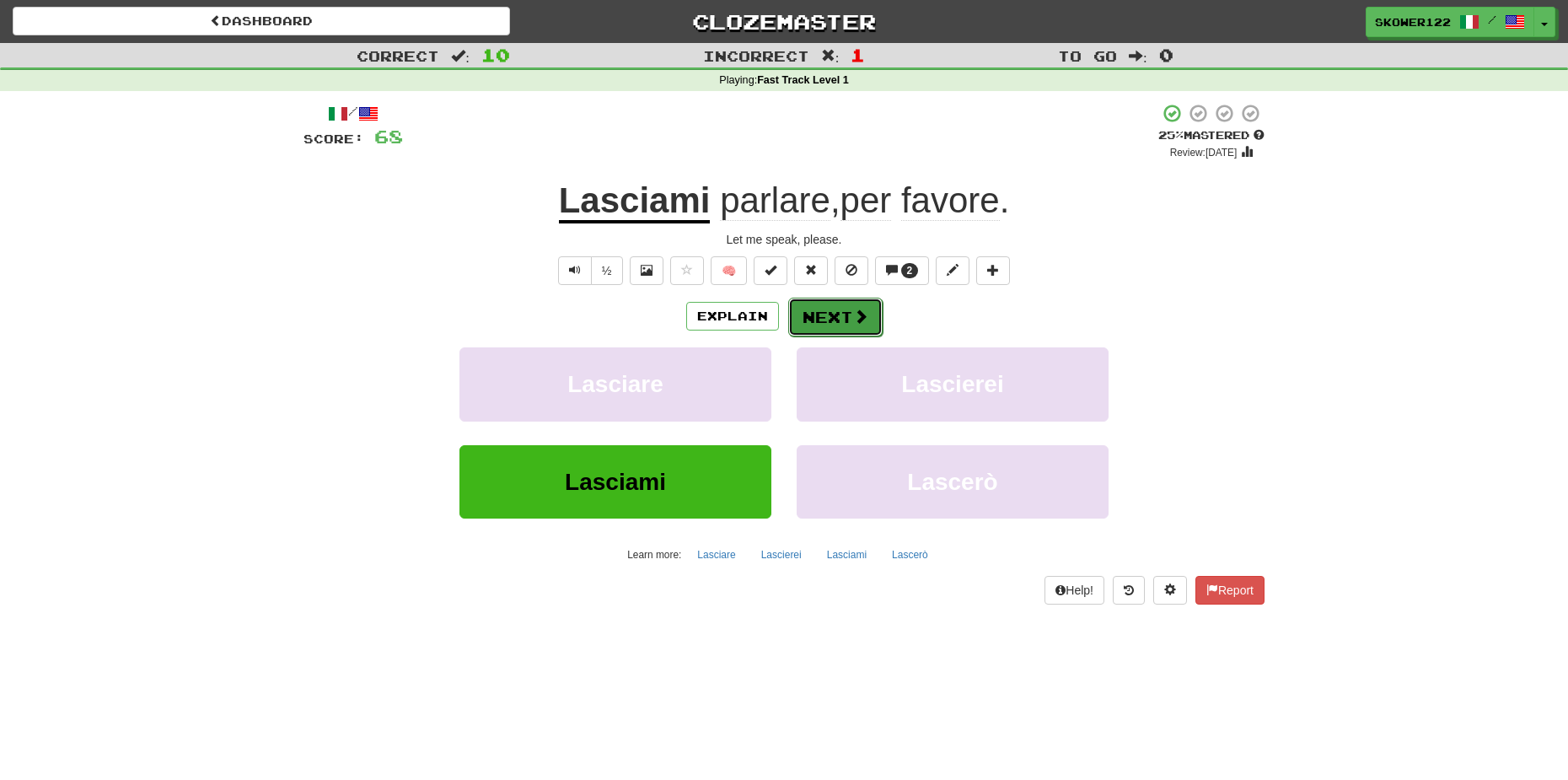
click at [802, 314] on button "Next" at bounding box center [836, 317] width 95 height 39
